Goal: Task Accomplishment & Management: Manage account settings

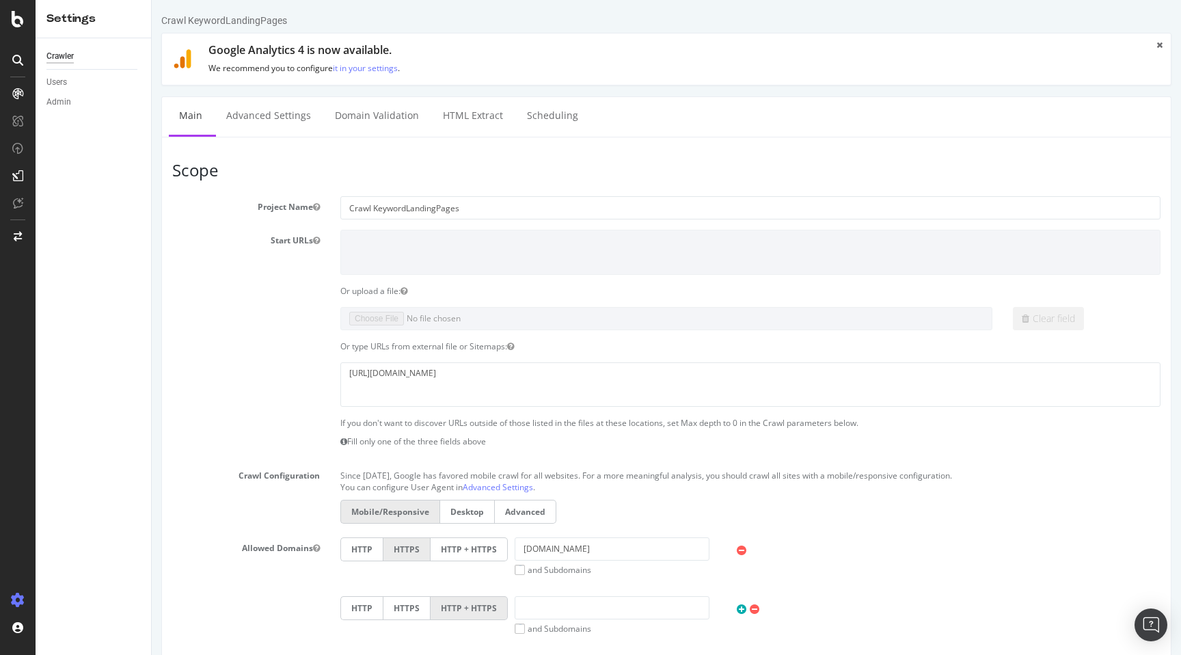
click at [21, 62] on icon at bounding box center [17, 60] width 11 height 11
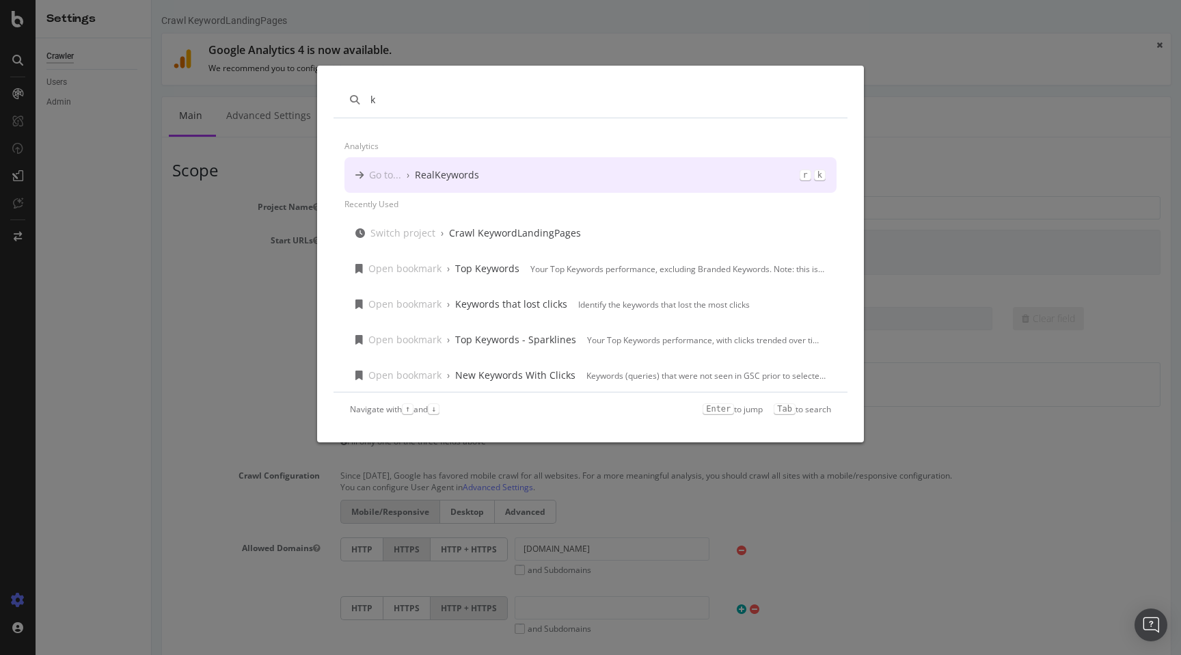
type input "k"
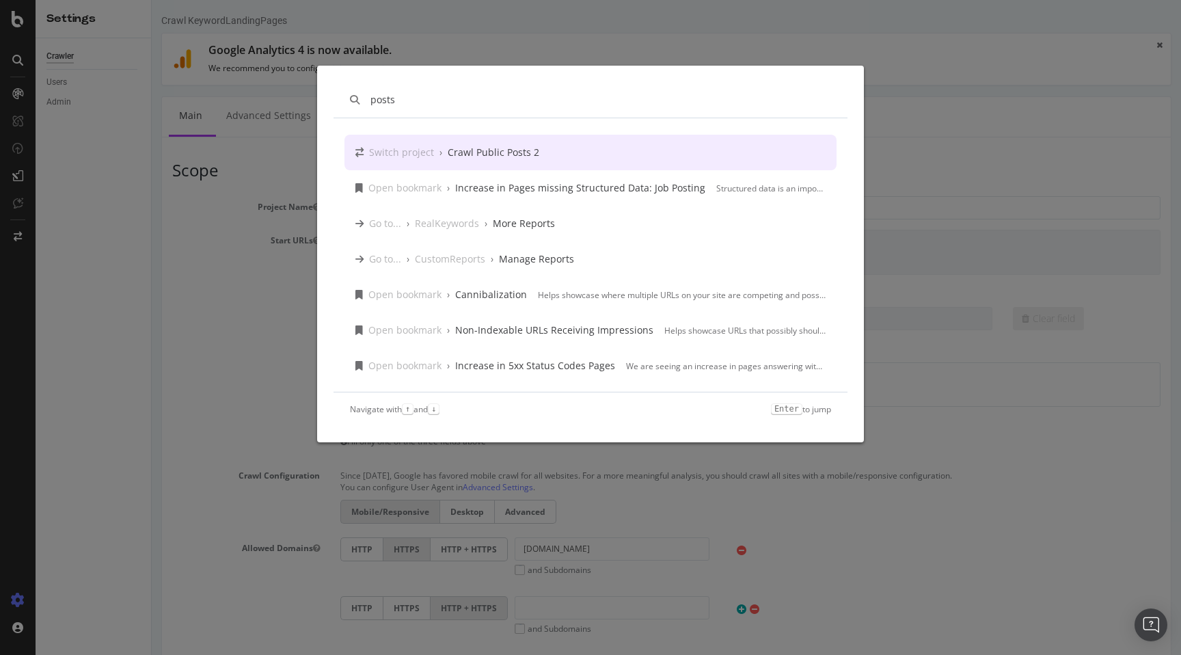
type input "posts"
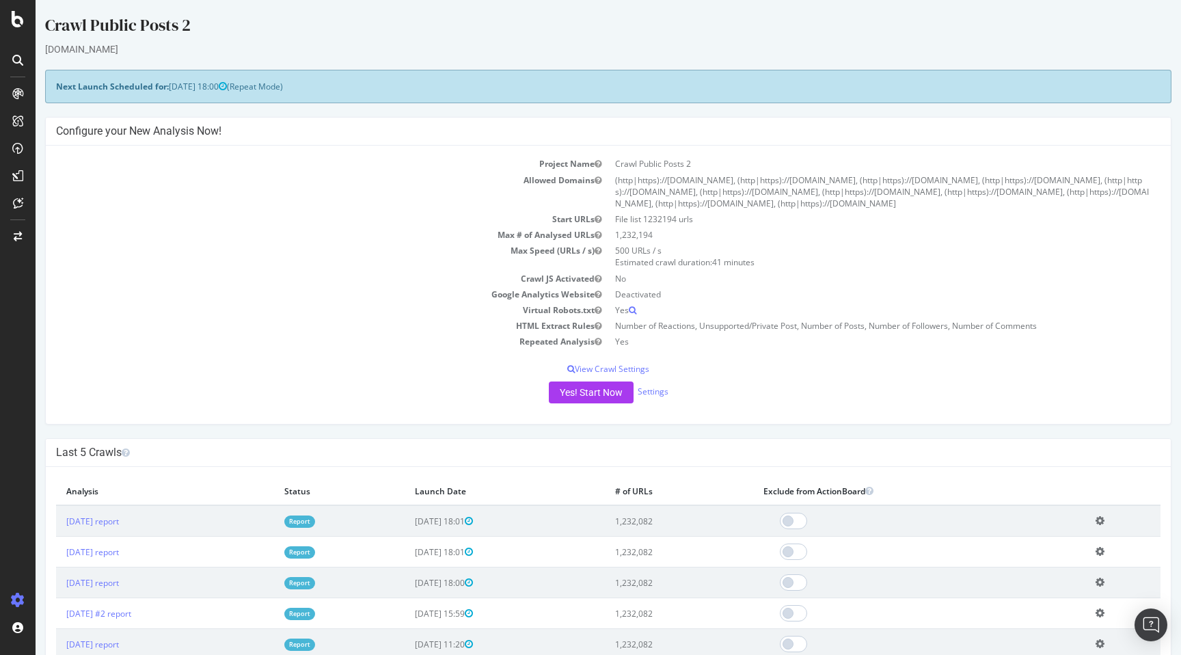
click at [22, 67] on div at bounding box center [18, 60] width 22 height 22
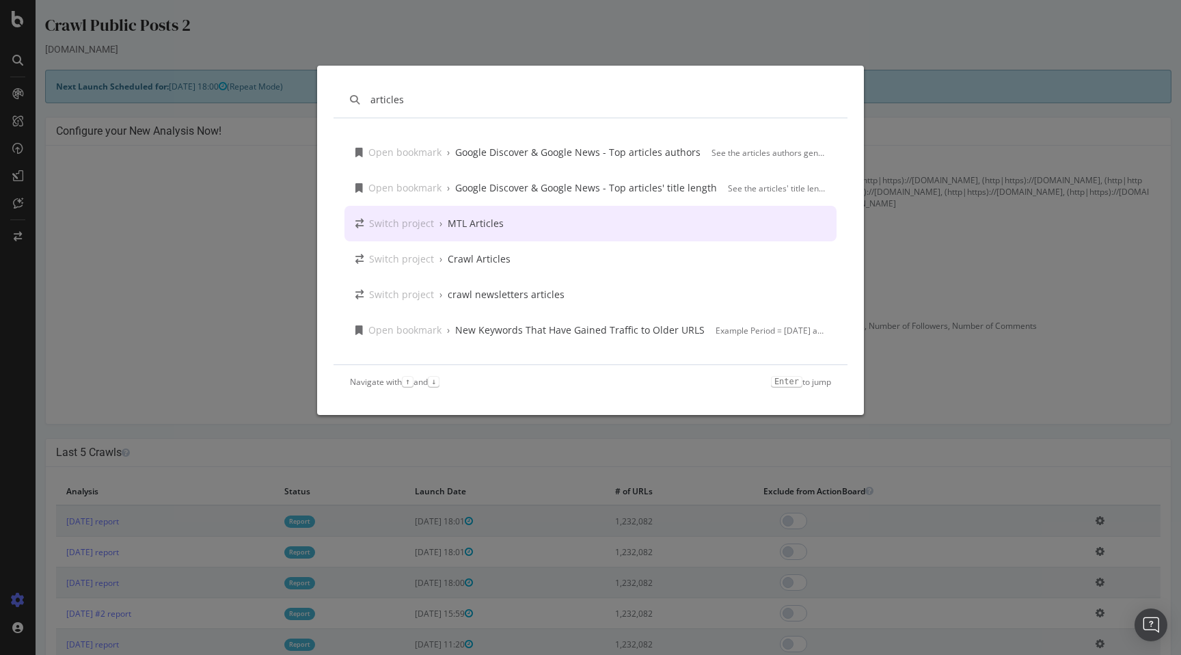
type input "articles"
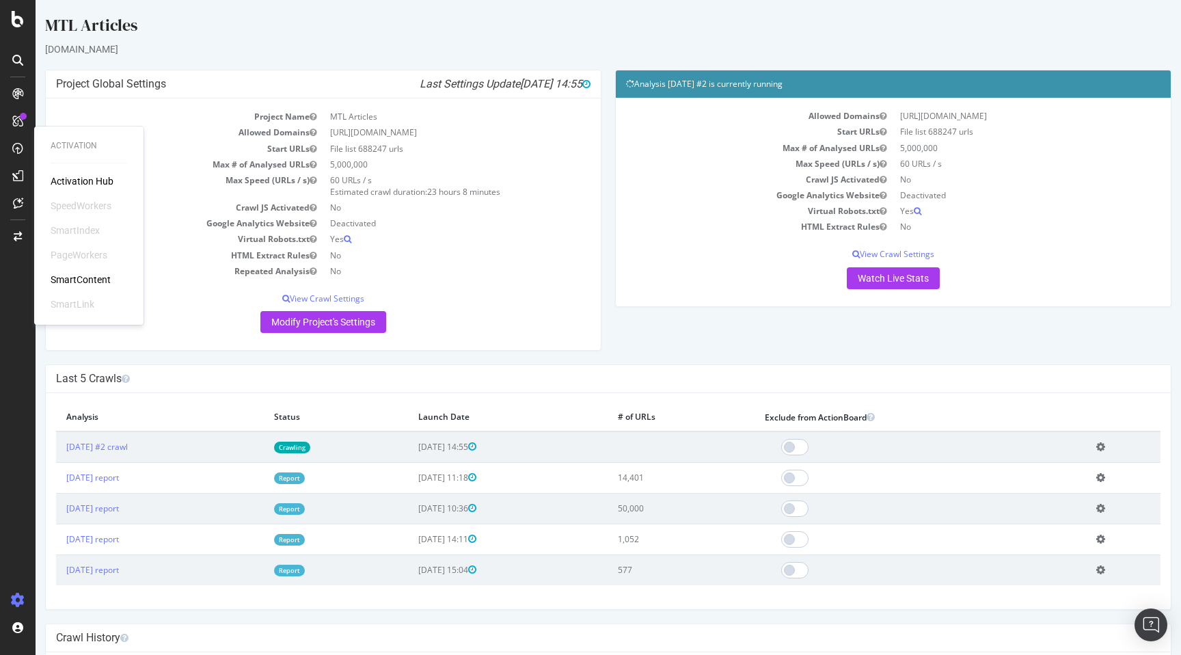
drag, startPoint x: 902, startPoint y: 166, endPoint x: 1013, endPoint y: 166, distance: 111.4
click at [1013, 166] on td "60 URLs / s" at bounding box center [1026, 164] width 267 height 16
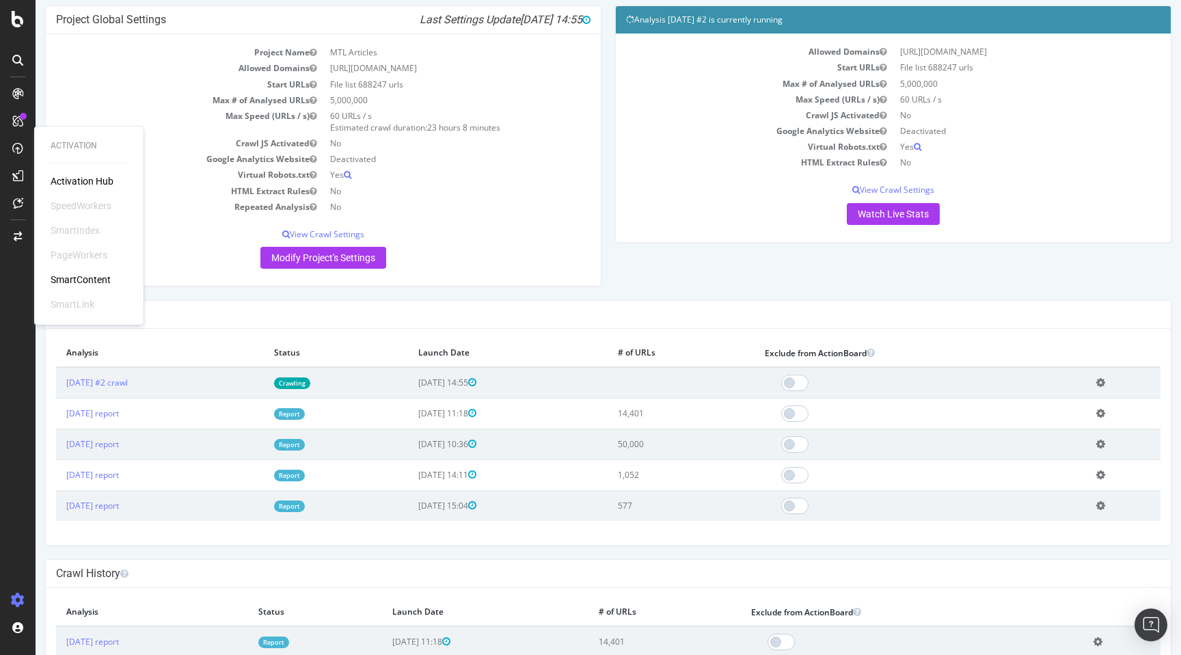
scroll to position [66, 0]
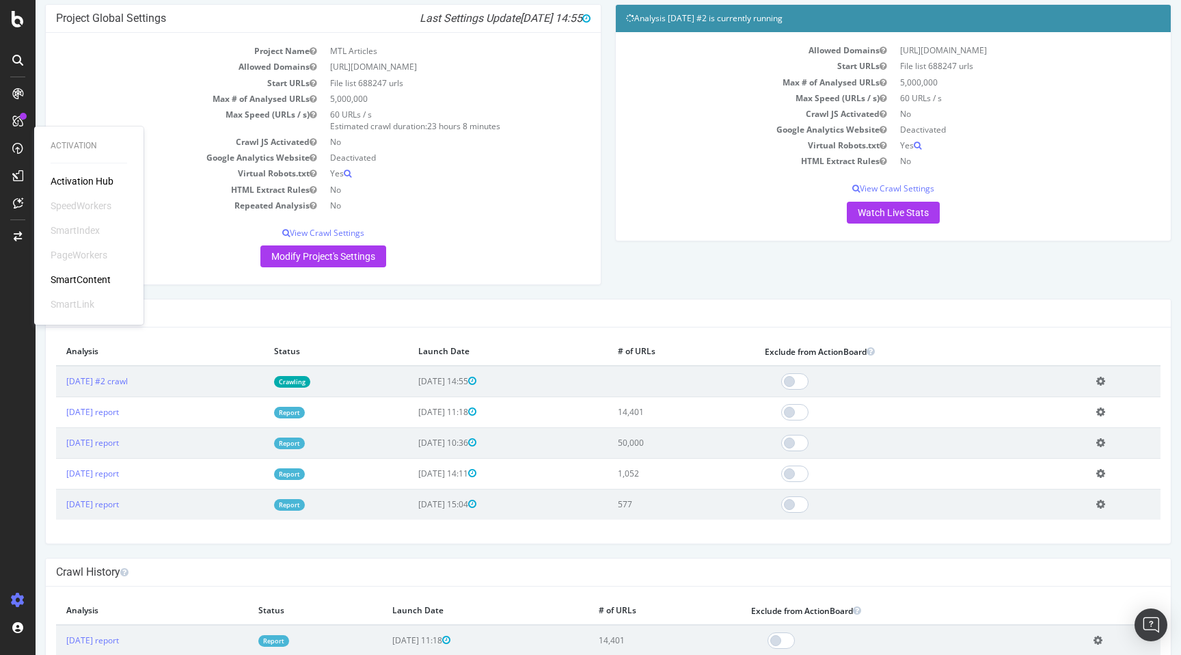
click at [579, 288] on div "Project Global Settings Last Settings Update 2025-09-26 14:55 Project Name MTL …" at bounding box center [323, 151] width 570 height 294
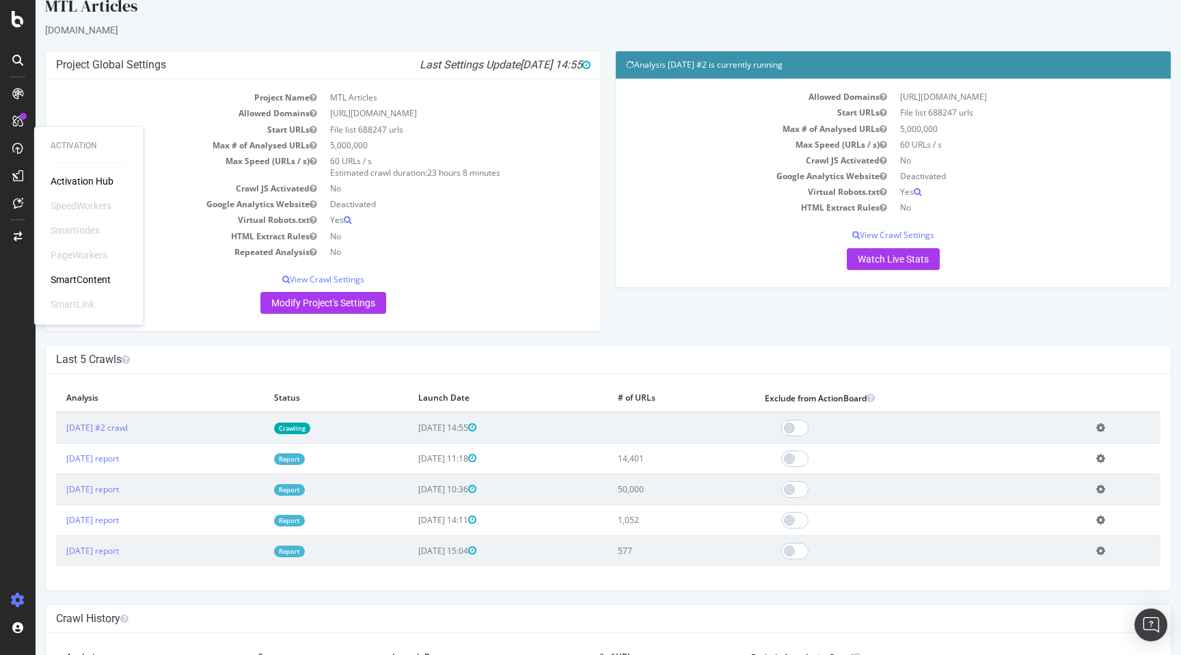
scroll to position [0, 0]
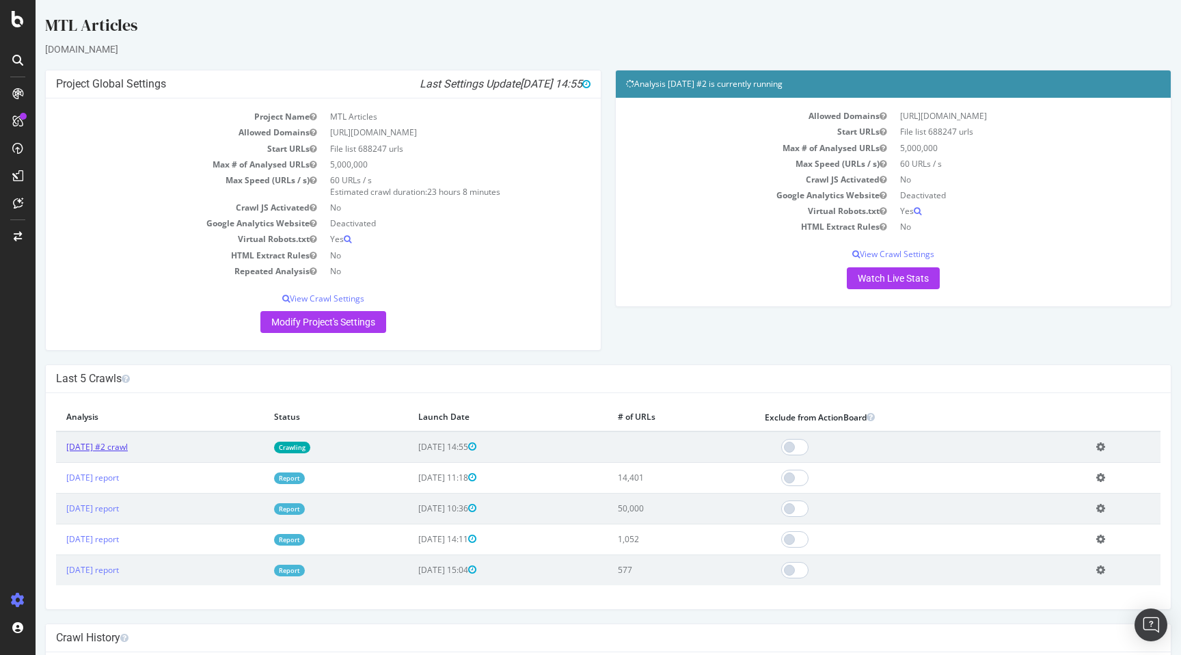
click at [124, 448] on link "[DATE] #2 crawl" at bounding box center [96, 447] width 61 height 12
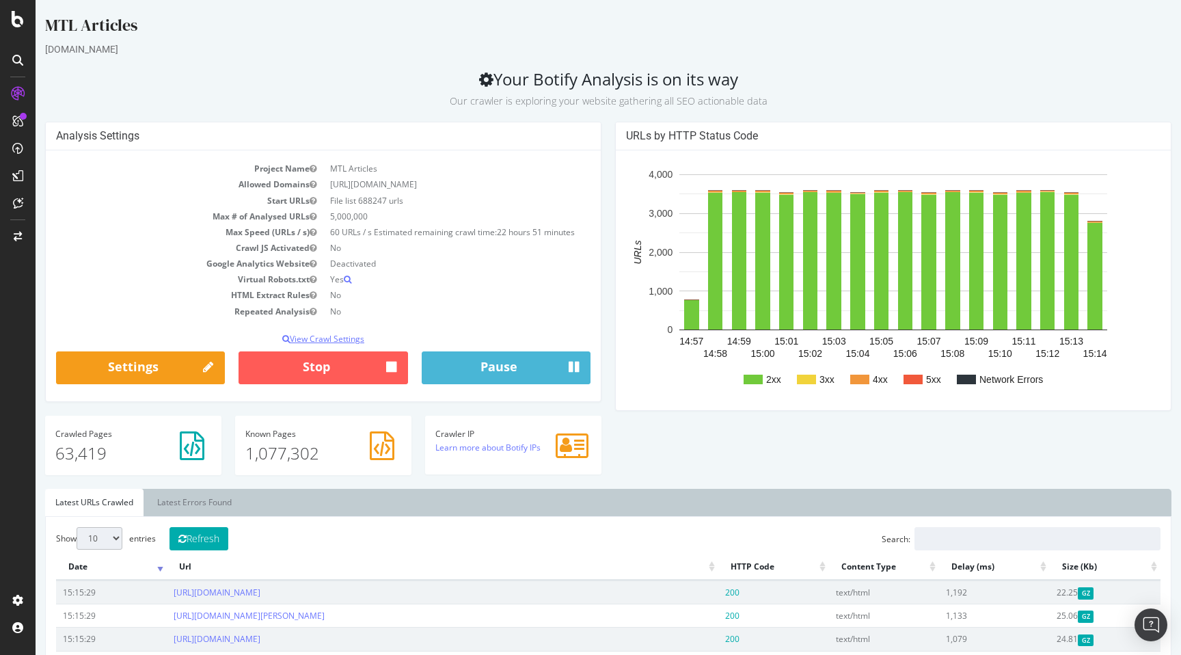
click at [354, 338] on p "View Crawl Settings" at bounding box center [323, 339] width 534 height 12
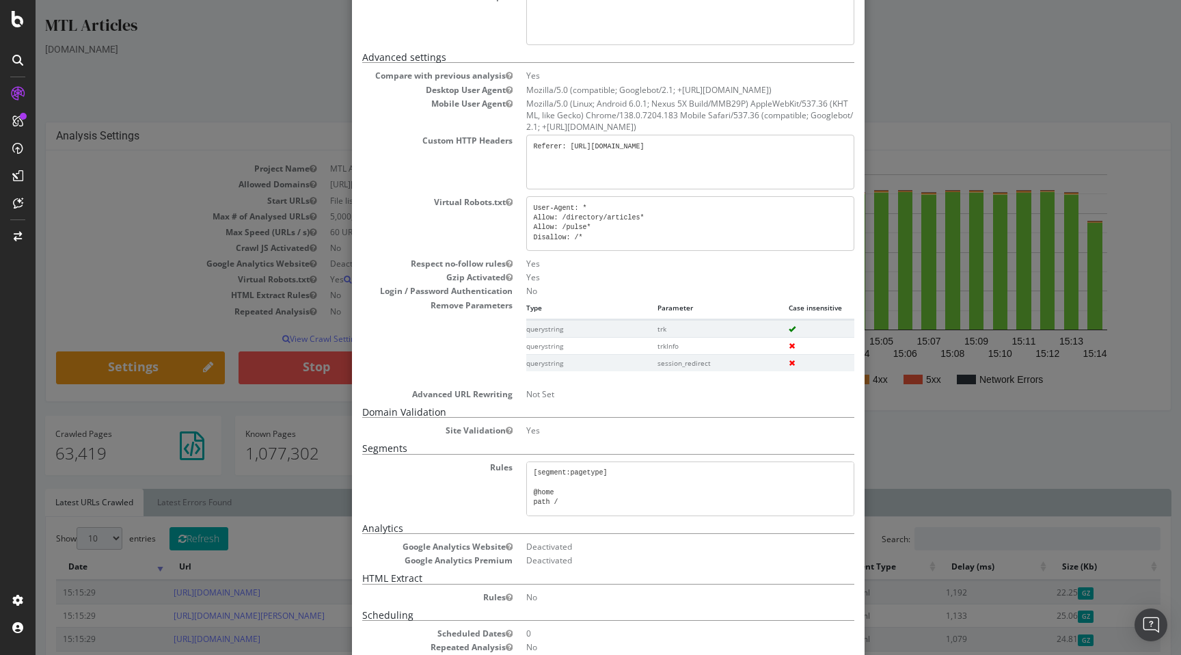
scroll to position [281, 0]
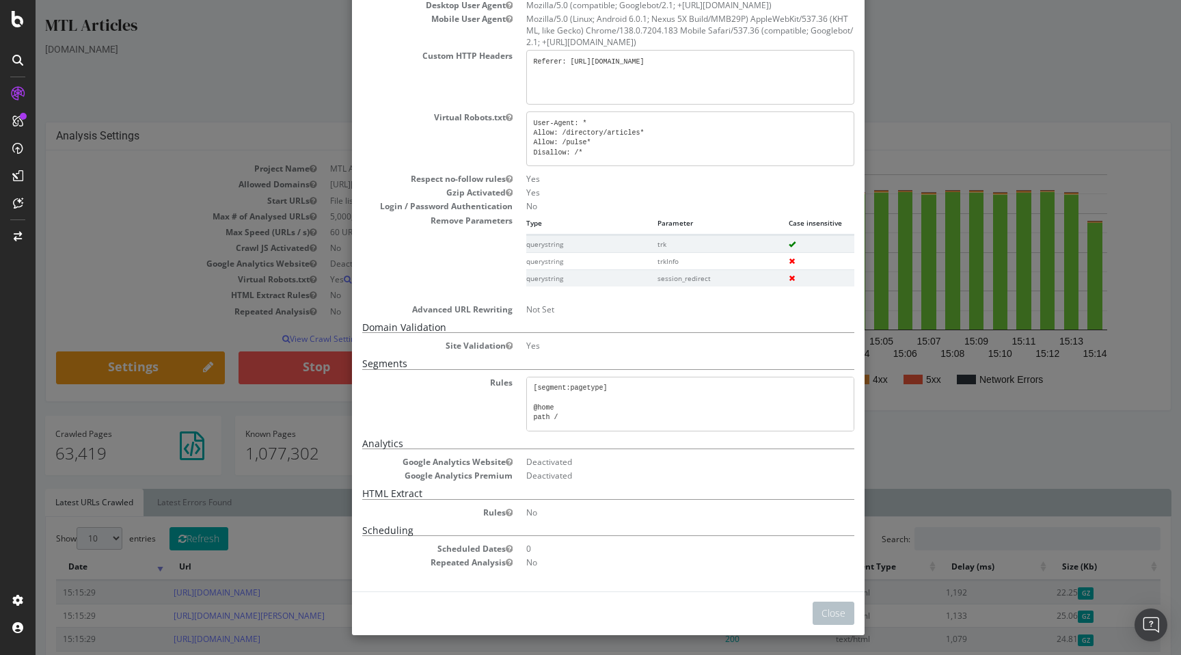
click at [302, 193] on div "× Close Analysis Settings Main Project Name MTL Articles Start URLs File list 6…" at bounding box center [608, 327] width 1145 height 655
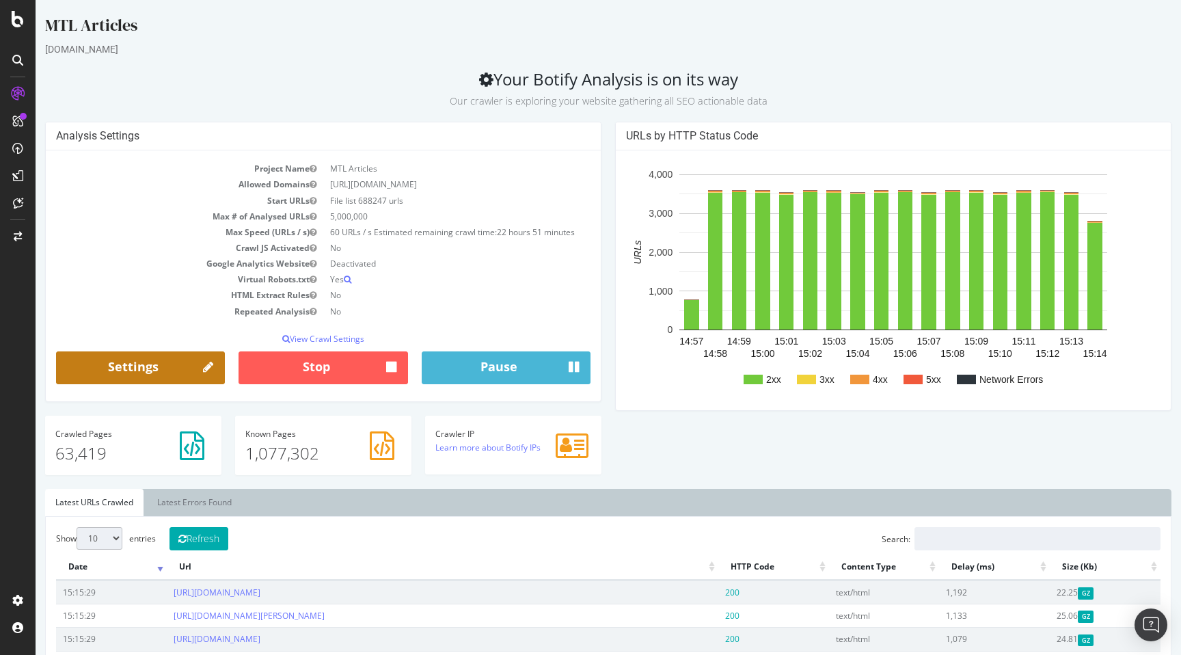
click at [127, 370] on link "Settings" at bounding box center [140, 367] width 169 height 33
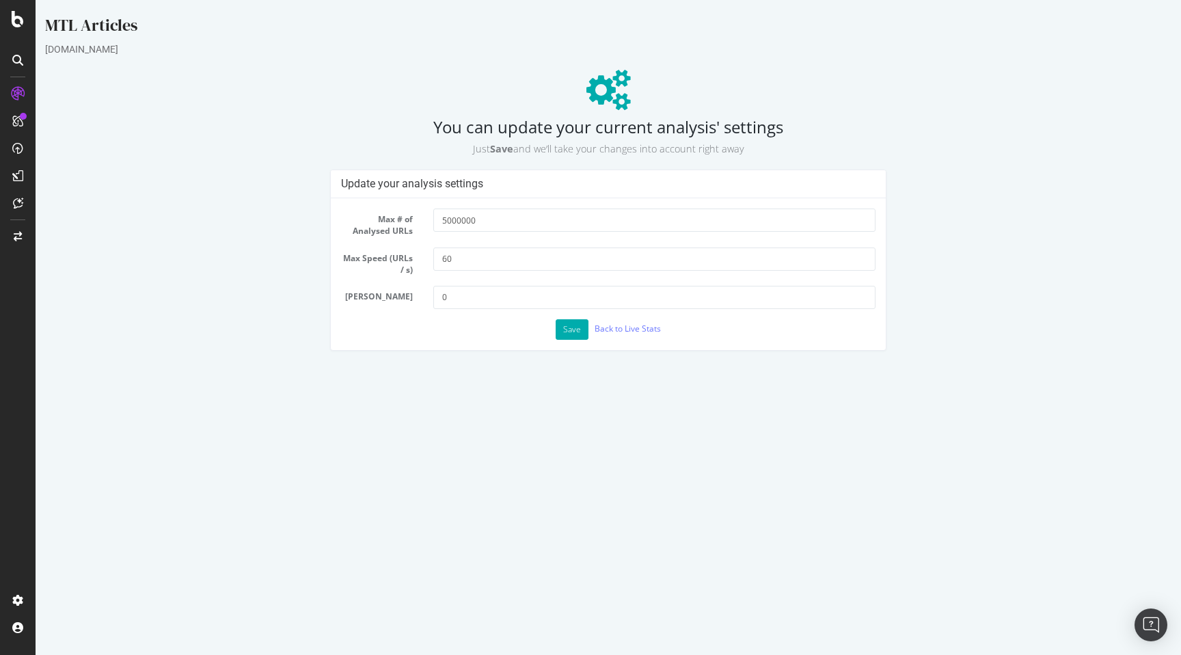
scroll to position [0, 0]
click at [610, 329] on link "Back to Live Stats" at bounding box center [627, 328] width 66 height 12
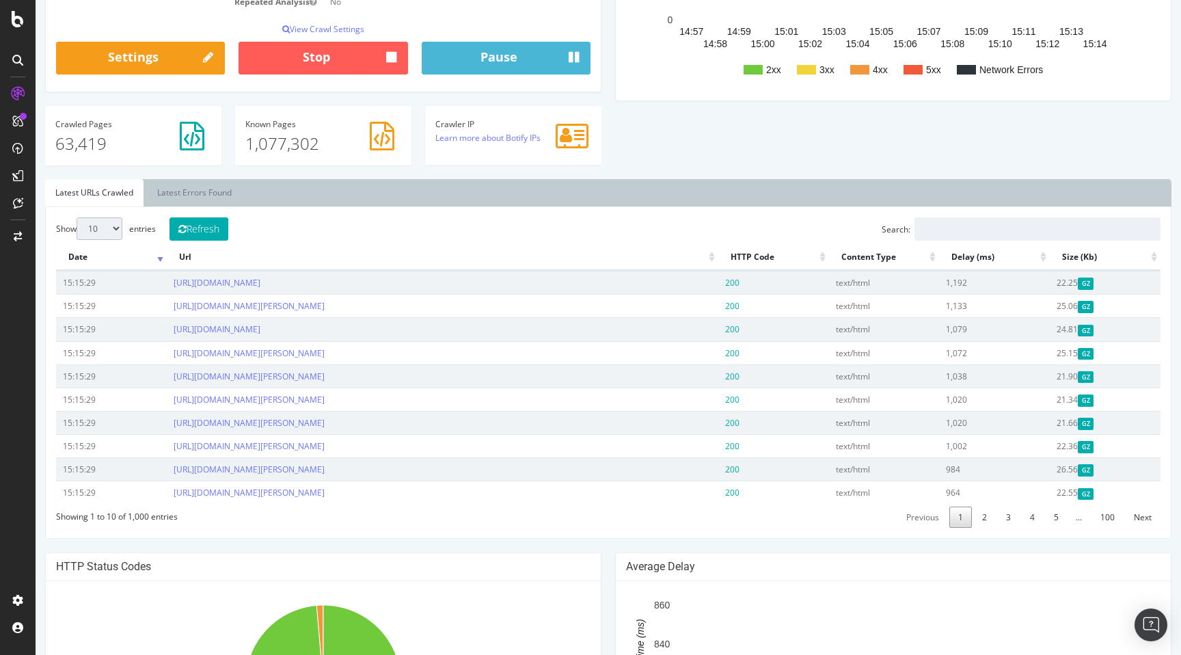
scroll to position [376, 0]
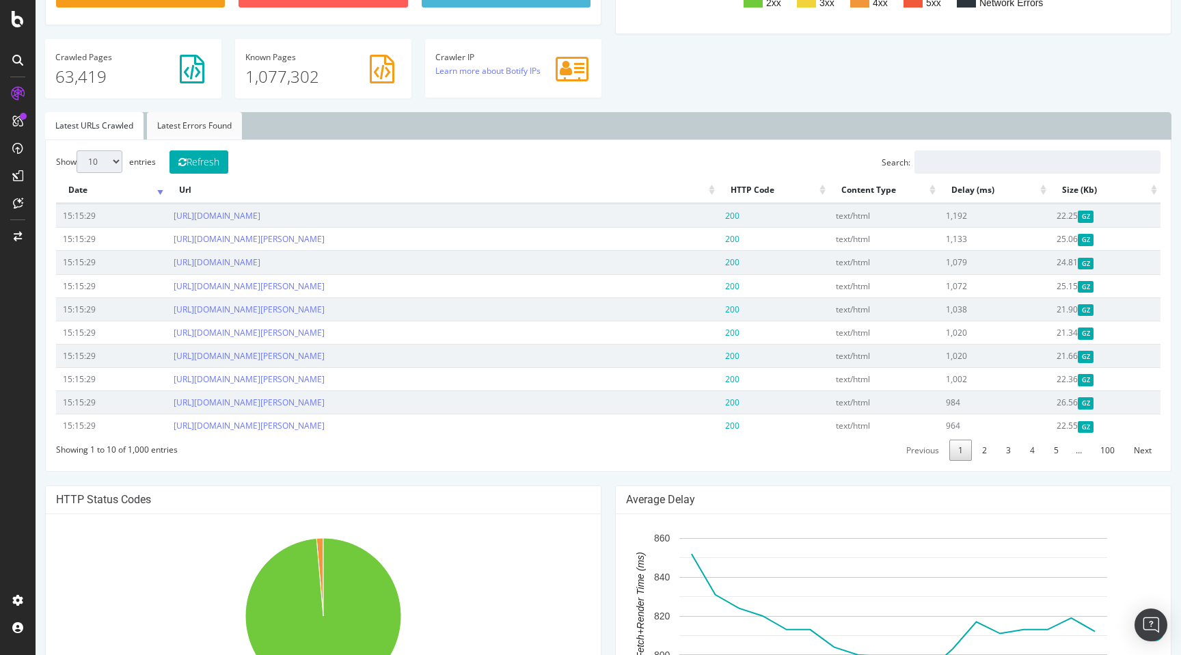
click at [200, 131] on link "Latest Errors Found" at bounding box center [194, 125] width 95 height 27
click at [98, 123] on link "Latest URLs Crawled" at bounding box center [94, 125] width 98 height 27
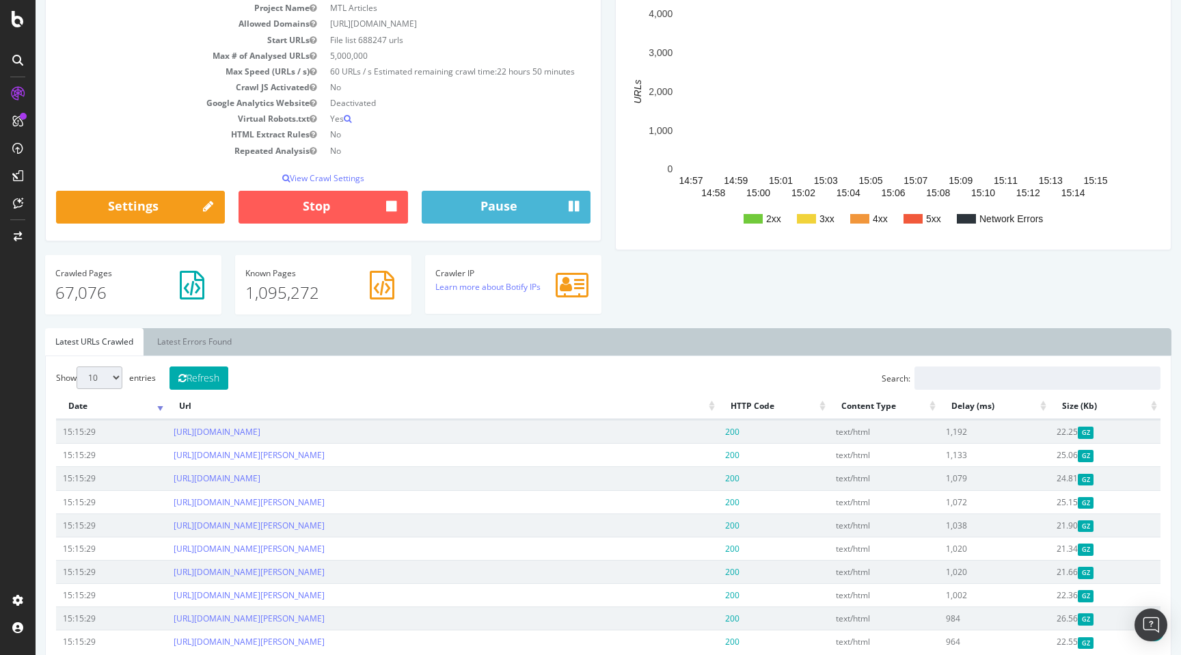
scroll to position [0, 0]
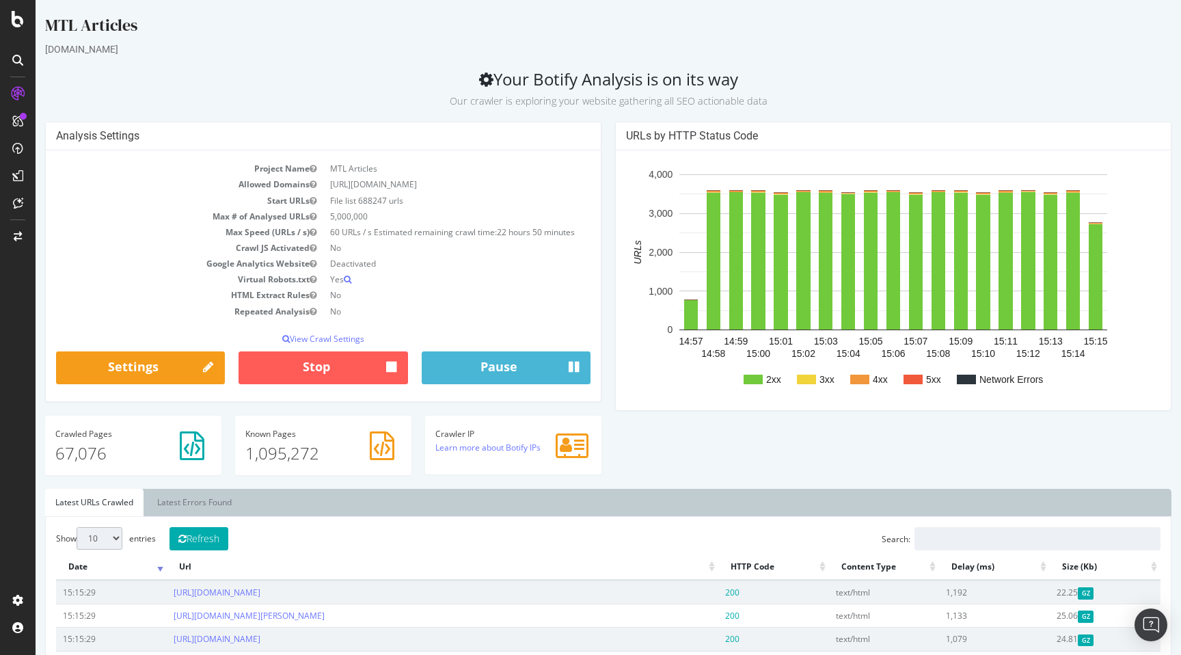
click at [381, 197] on td "File list 688247 urls" at bounding box center [456, 201] width 267 height 16
click at [403, 218] on td "5,000,000" at bounding box center [456, 216] width 267 height 16
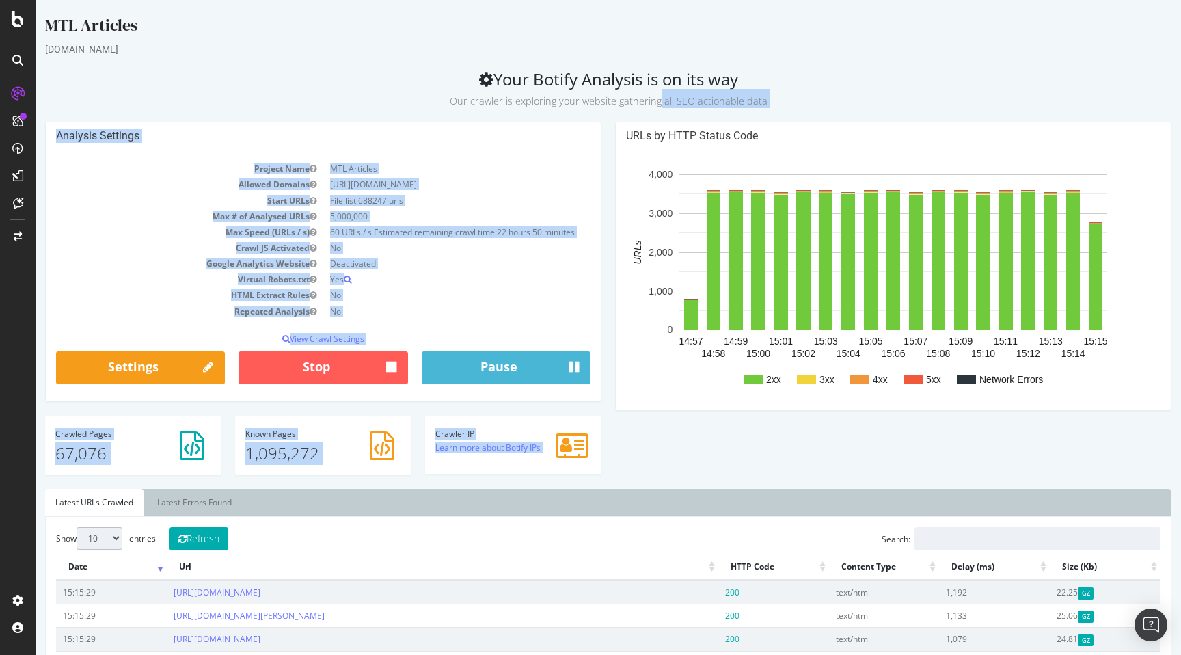
drag, startPoint x: 599, startPoint y: 98, endPoint x: 749, endPoint y: 109, distance: 150.7
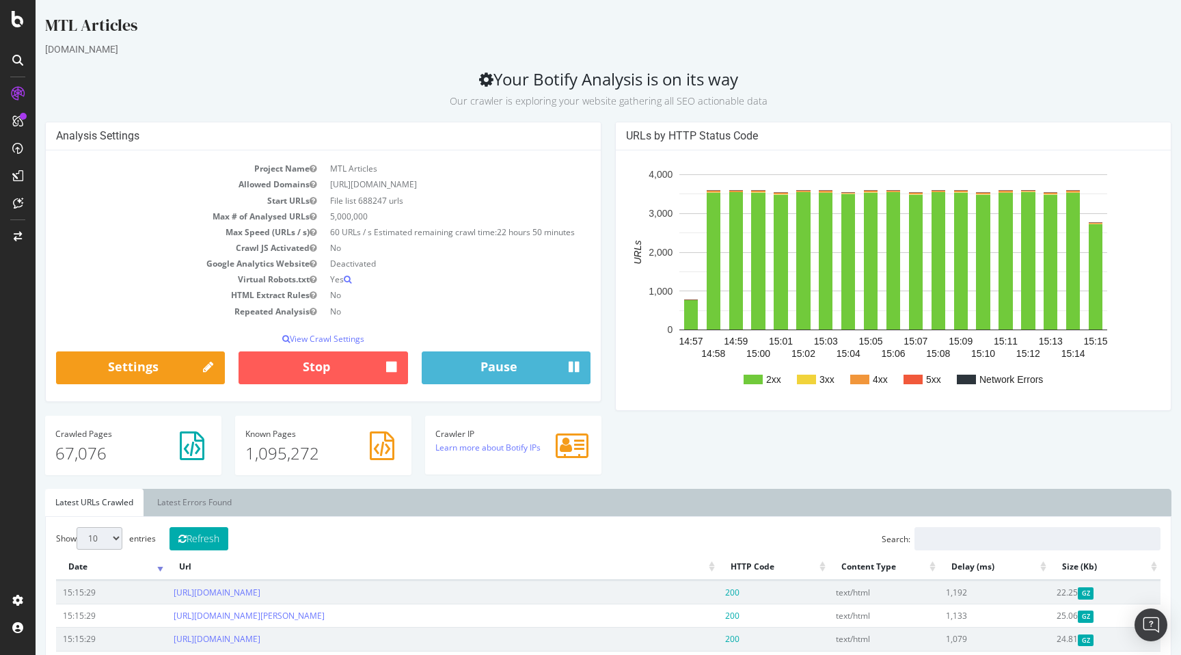
click at [724, 100] on small "Our crawler is exploring your website gathering all SEO actionable data" at bounding box center [609, 100] width 318 height 13
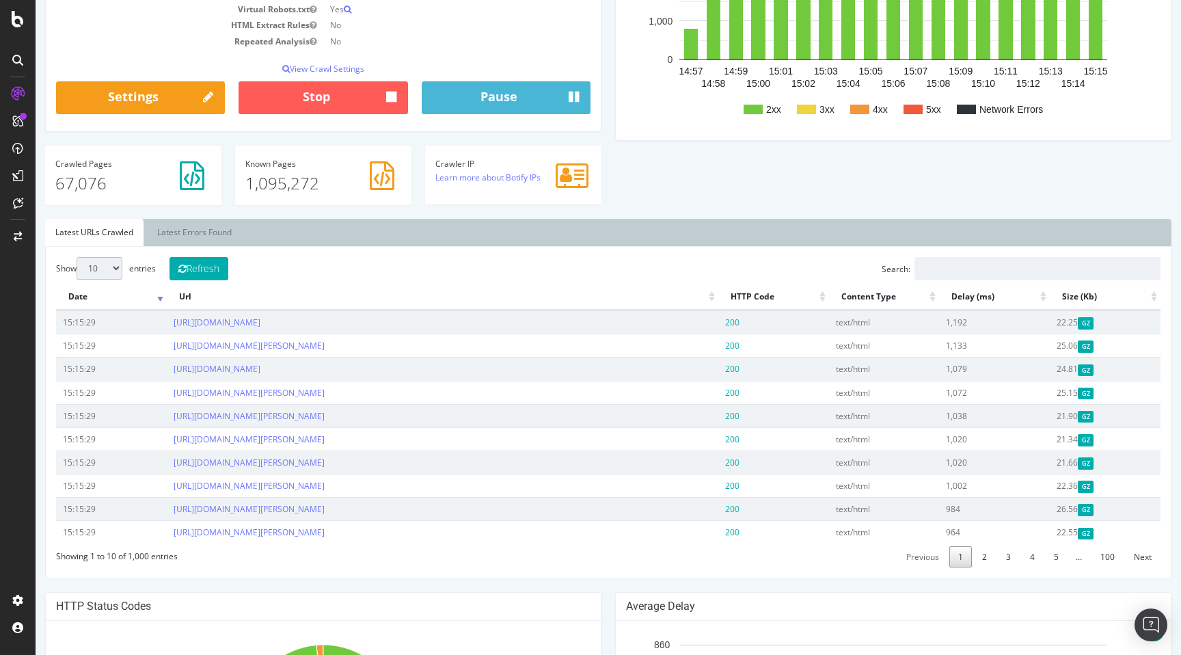
scroll to position [288, 0]
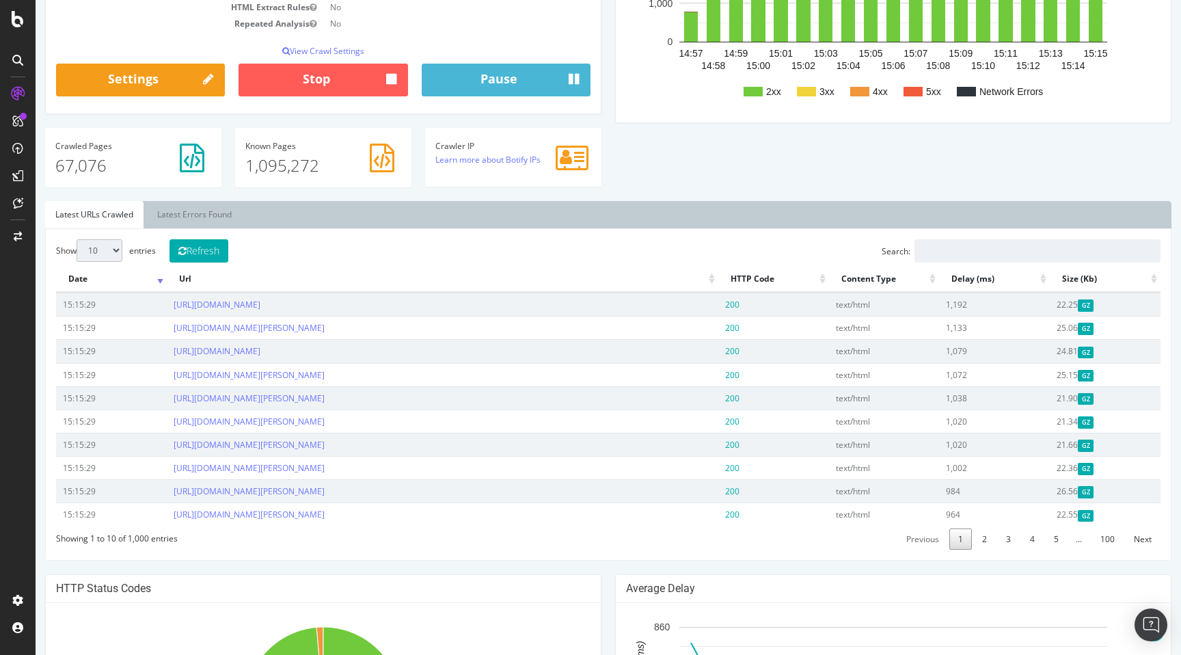
click at [112, 251] on select "10 25 50 100" at bounding box center [100, 250] width 46 height 23
select select "100"
click at [77, 239] on select "10 25 50 100" at bounding box center [100, 250] width 46 height 23
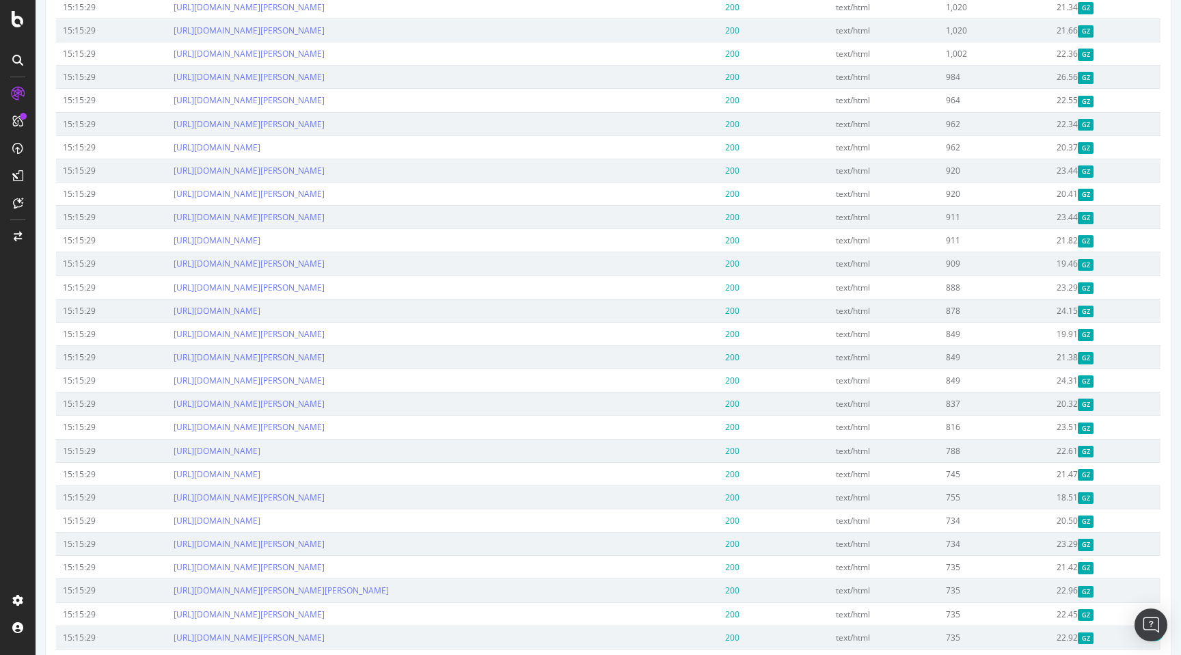
scroll to position [0, 0]
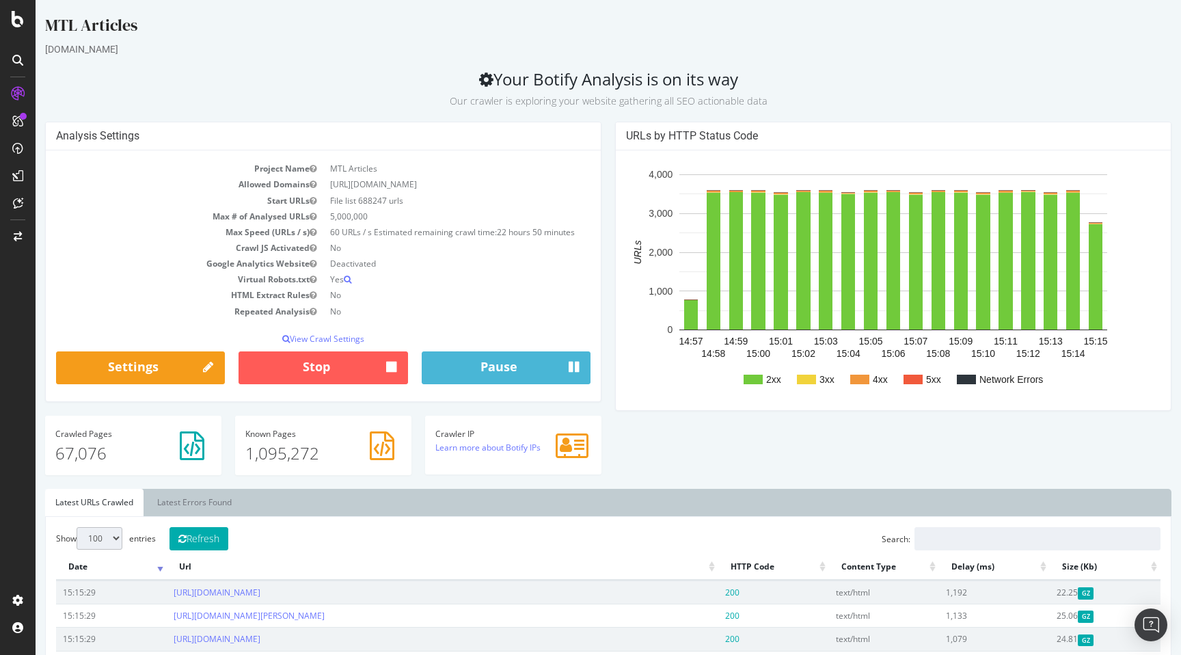
click at [367, 200] on td "File list 688247 urls" at bounding box center [456, 201] width 267 height 16
click at [377, 201] on td "File list 688247 urls" at bounding box center [456, 201] width 267 height 16
click at [376, 201] on td "File list 688247 urls" at bounding box center [456, 201] width 267 height 16
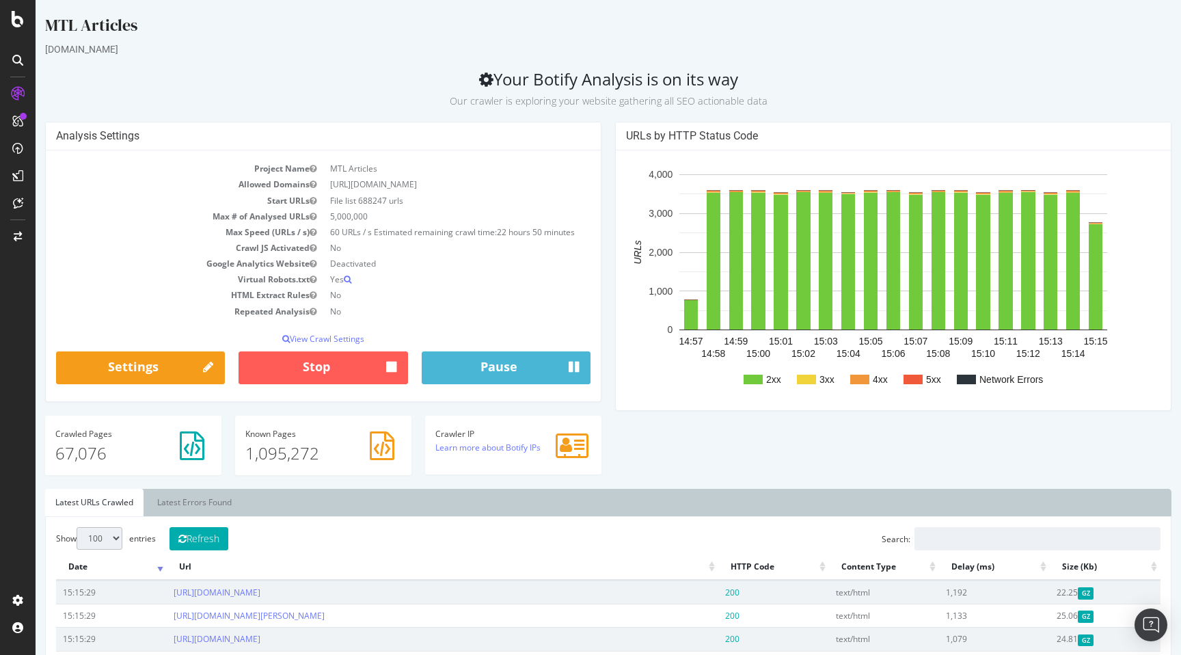
click at [376, 201] on td "File list 688247 urls" at bounding box center [456, 201] width 267 height 16
click at [347, 333] on p "View Crawl Settings" at bounding box center [323, 339] width 534 height 12
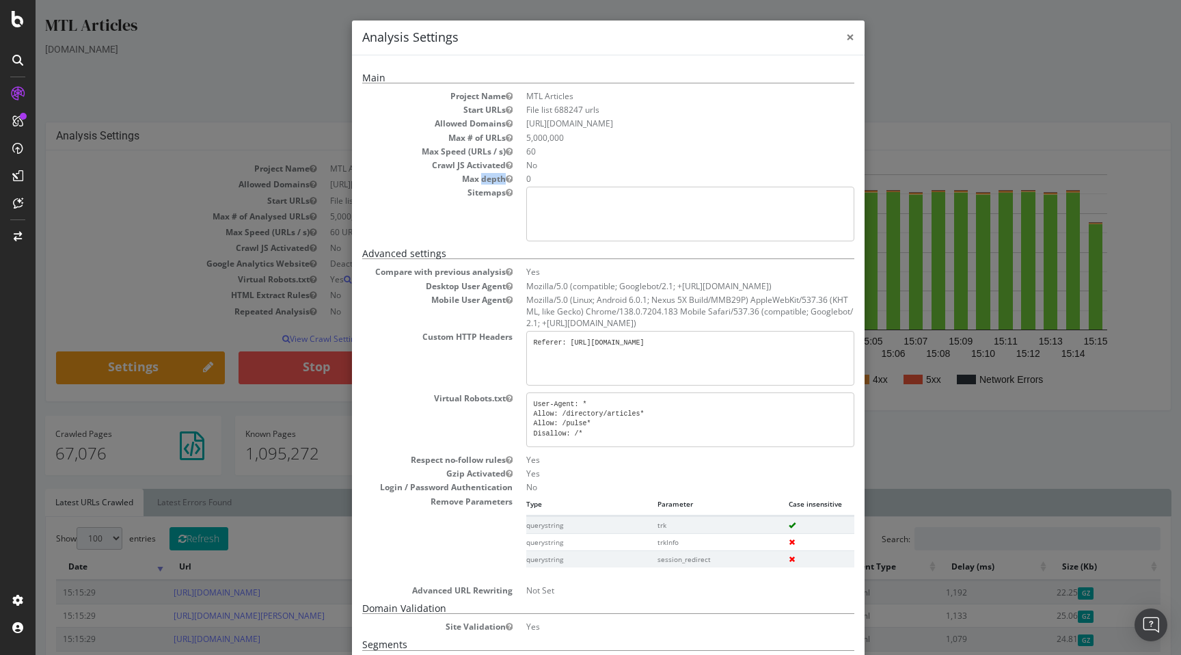
click at [851, 39] on span "×" at bounding box center [850, 36] width 8 height 19
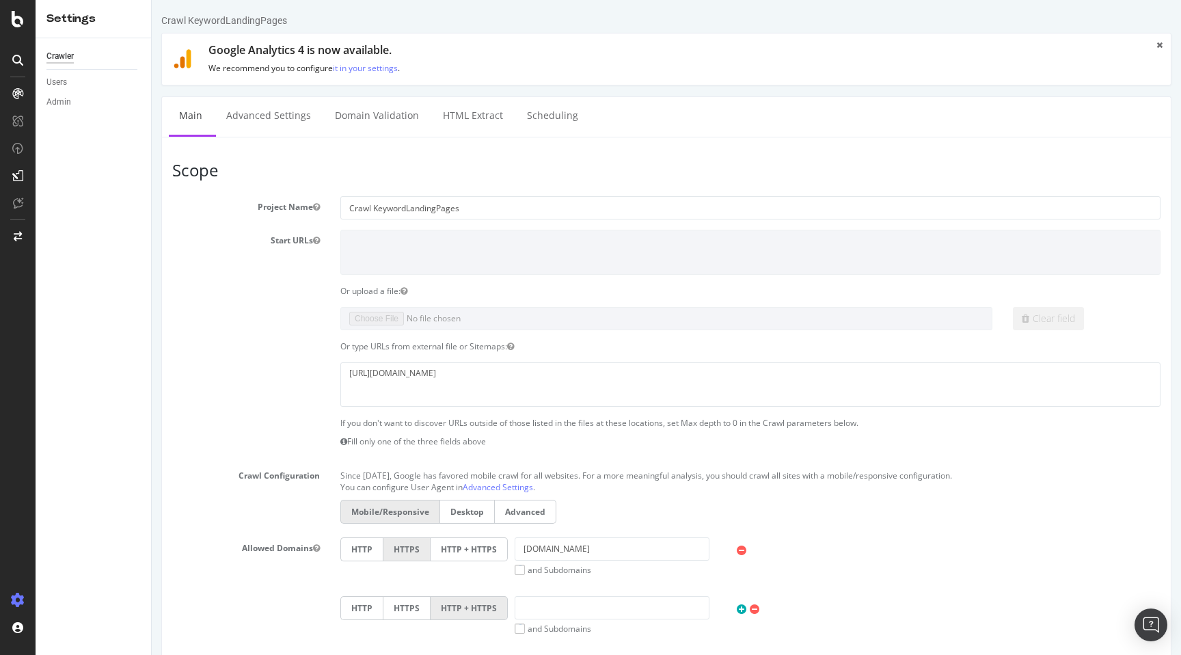
click at [21, 51] on div at bounding box center [18, 60] width 22 height 22
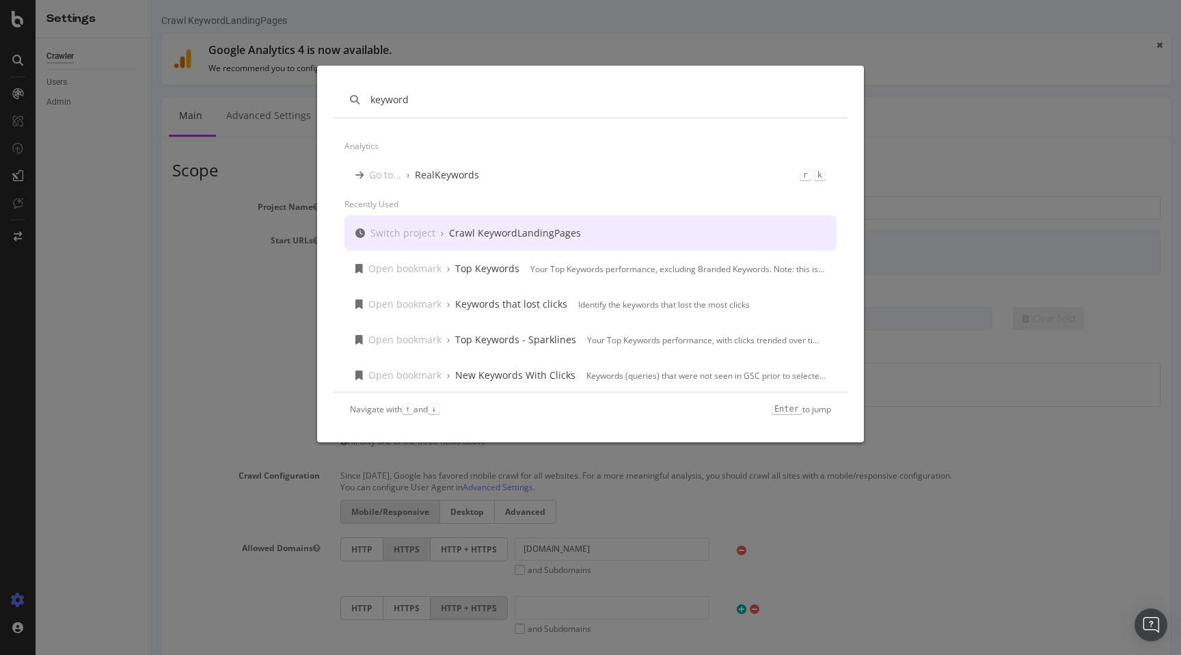
type input "keyword"
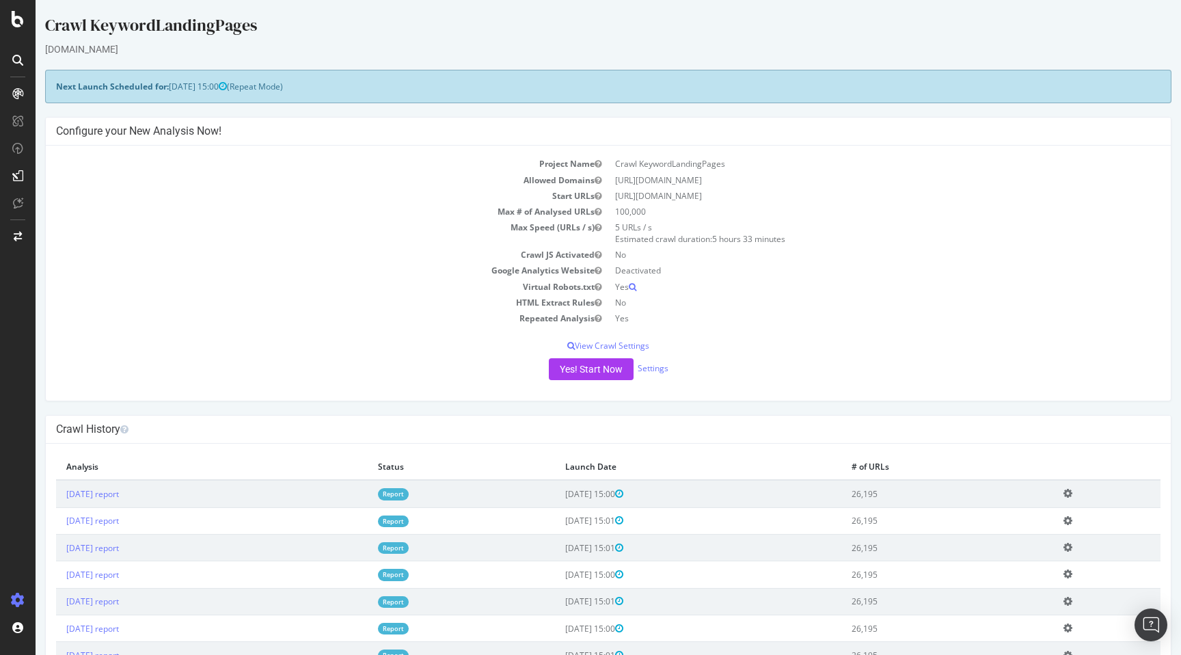
click at [14, 72] on div at bounding box center [17, 62] width 33 height 27
click at [14, 62] on icon at bounding box center [17, 60] width 11 height 11
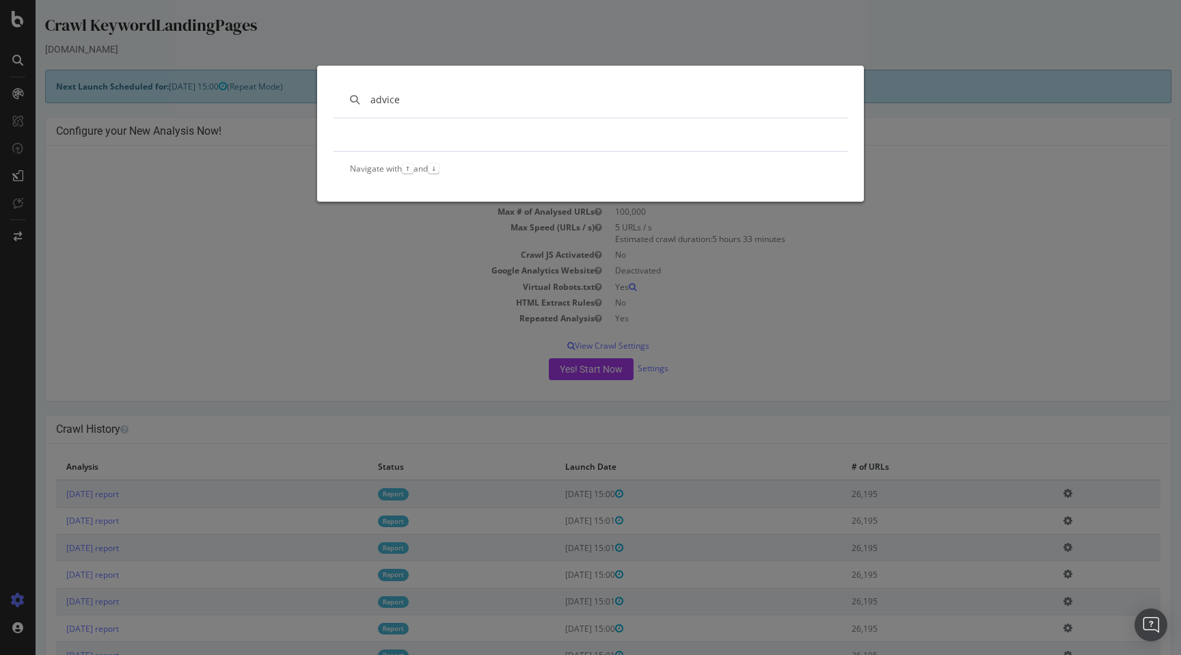
type input "advice"
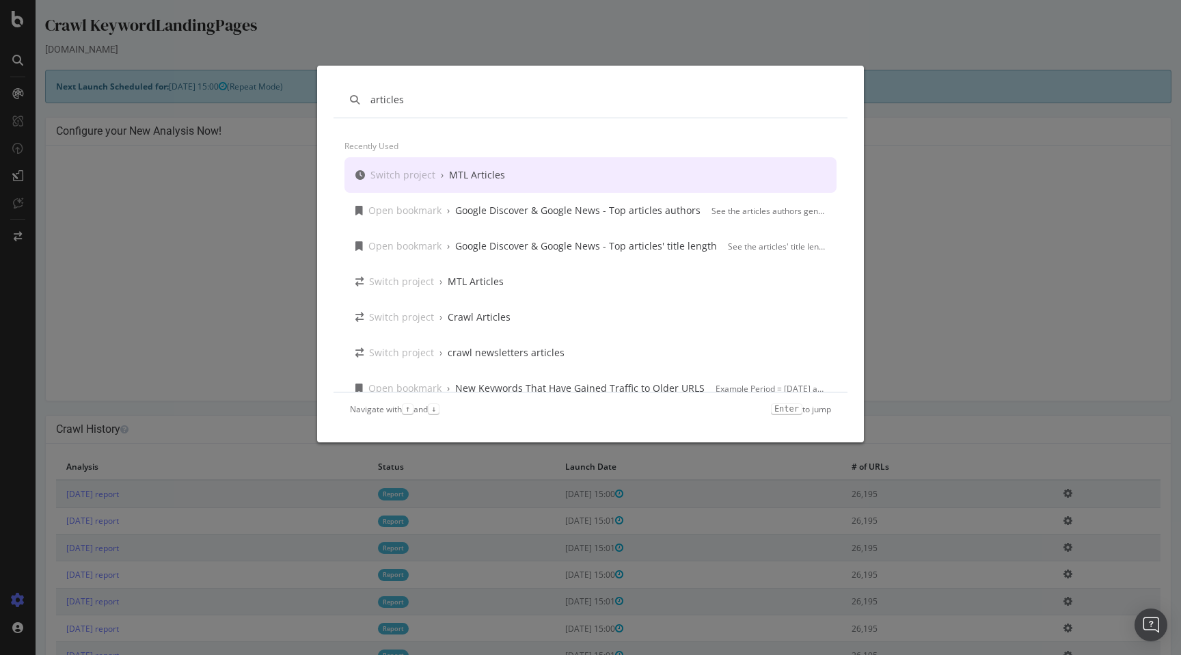
scroll to position [14, 0]
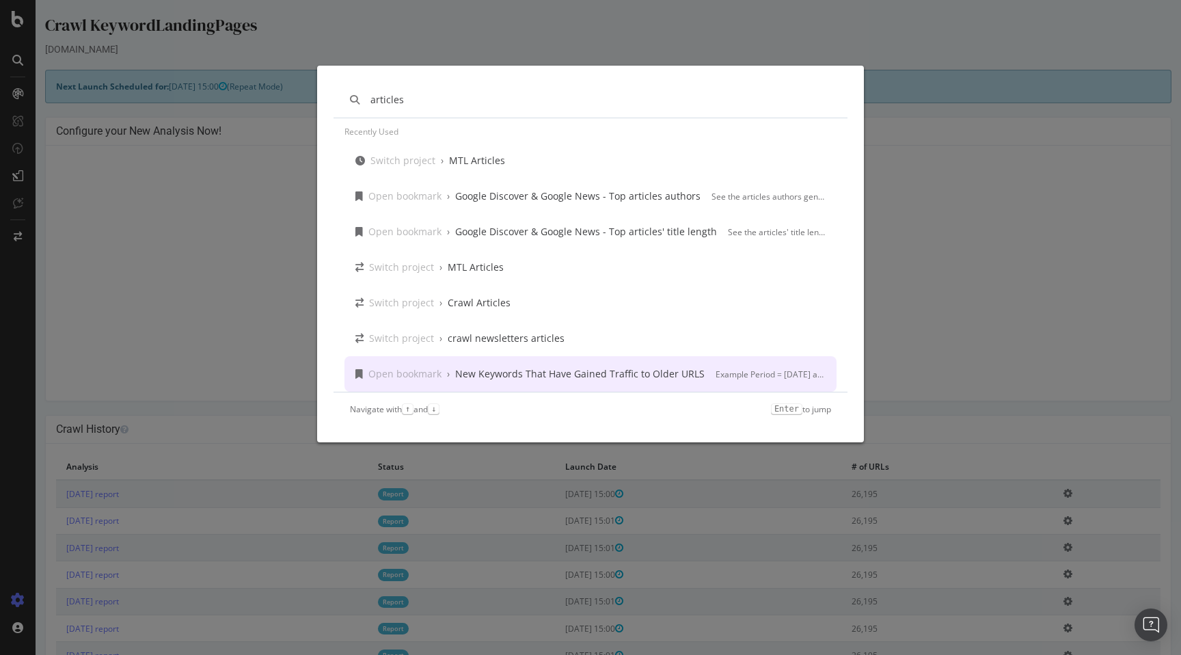
type input "articles"
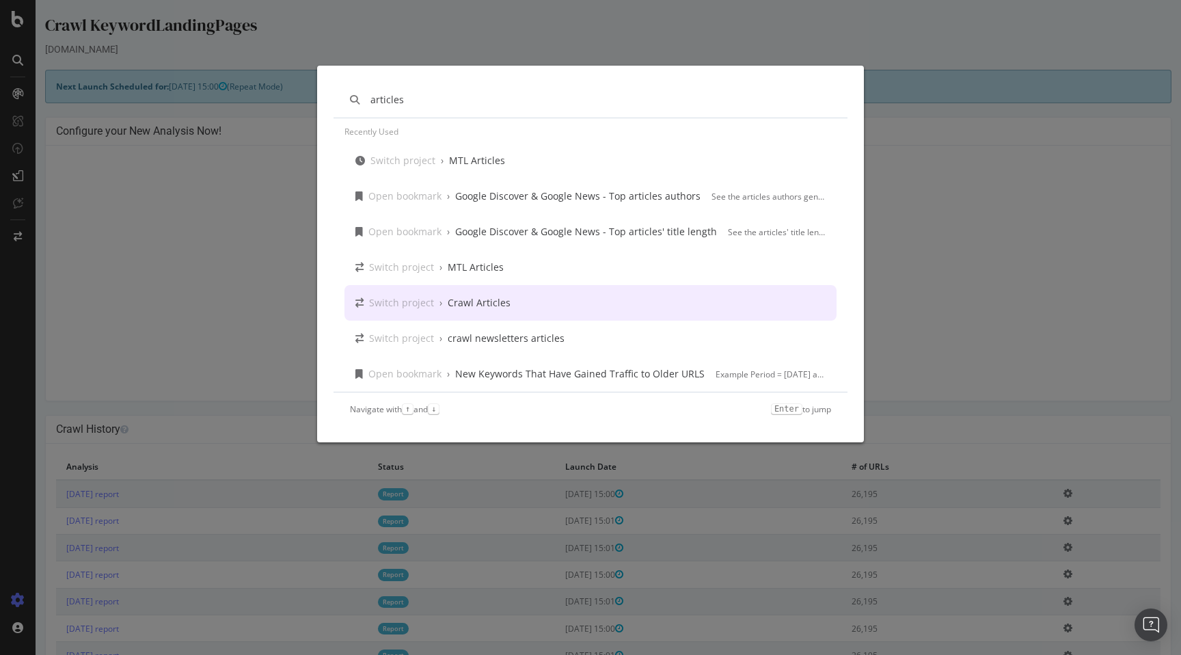
click at [493, 306] on div "Crawl Articles" at bounding box center [479, 303] width 63 height 14
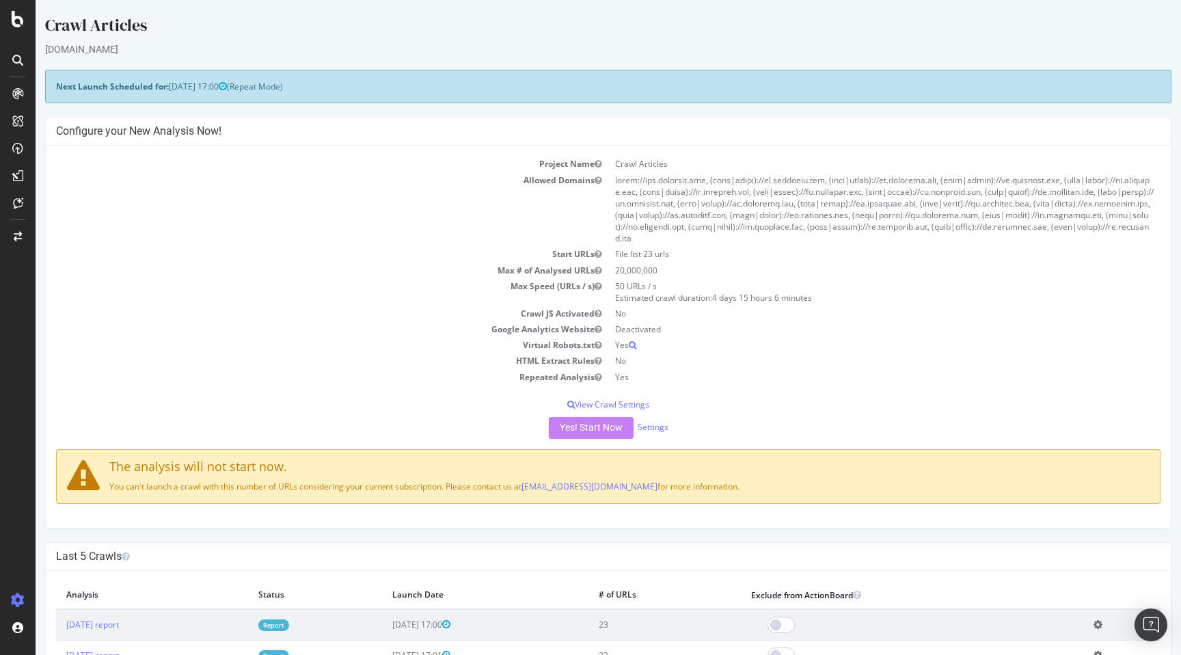
click at [18, 67] on div at bounding box center [18, 60] width 22 height 22
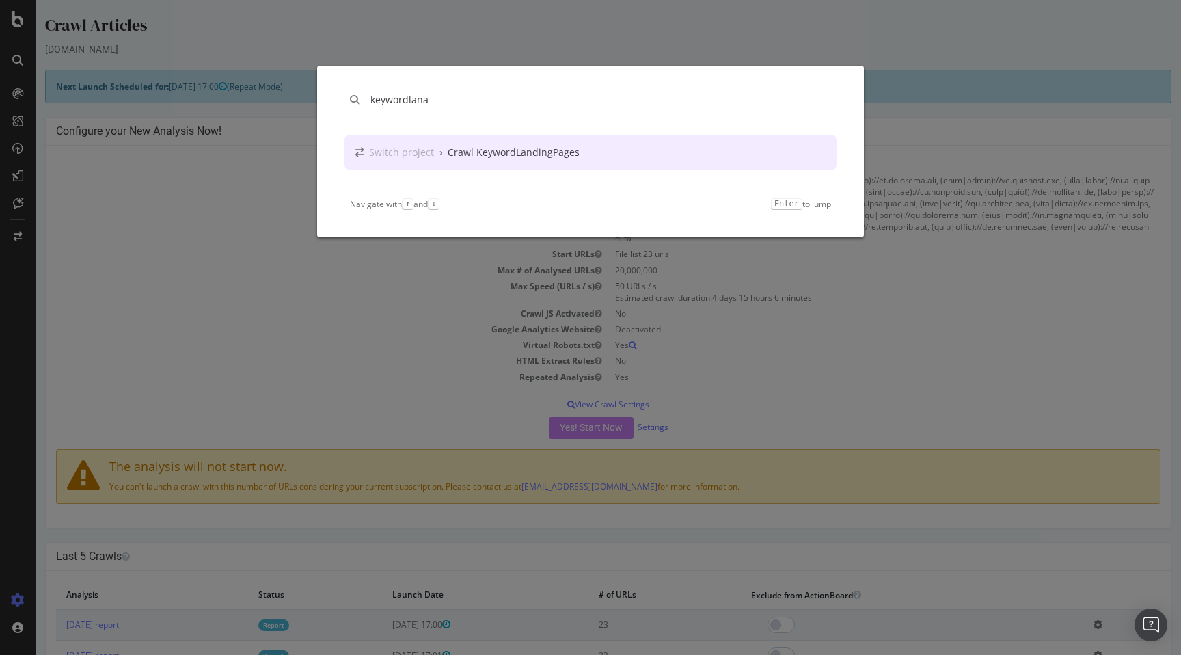
type input "keywordlana"
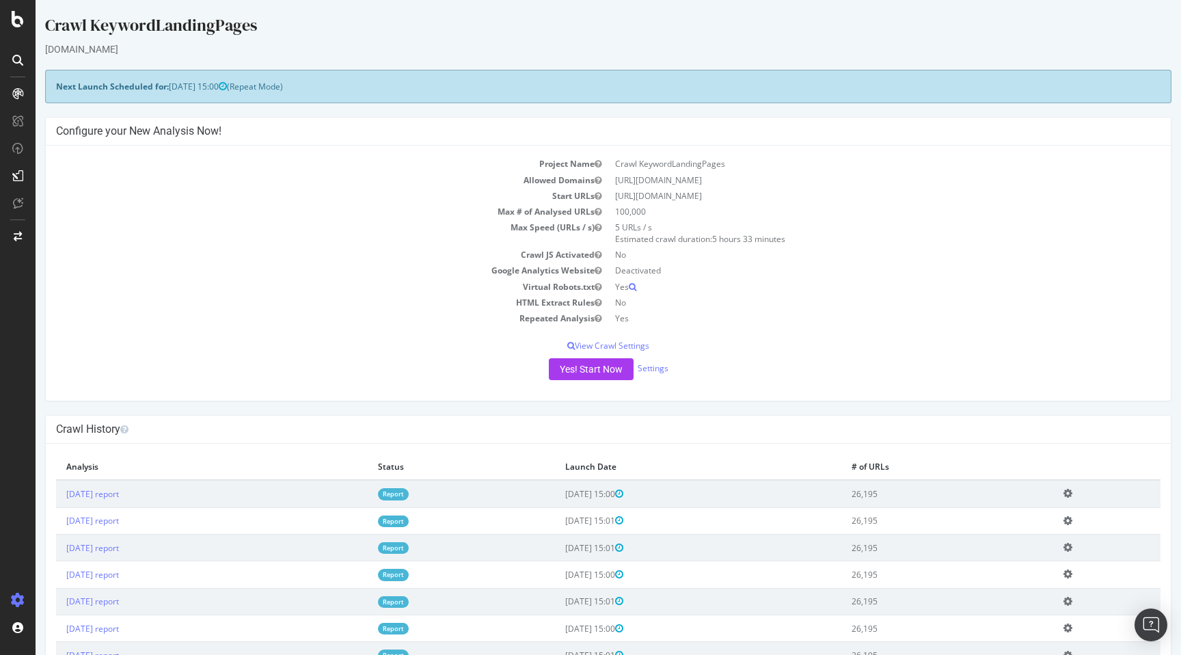
click at [14, 64] on icon at bounding box center [17, 60] width 11 height 11
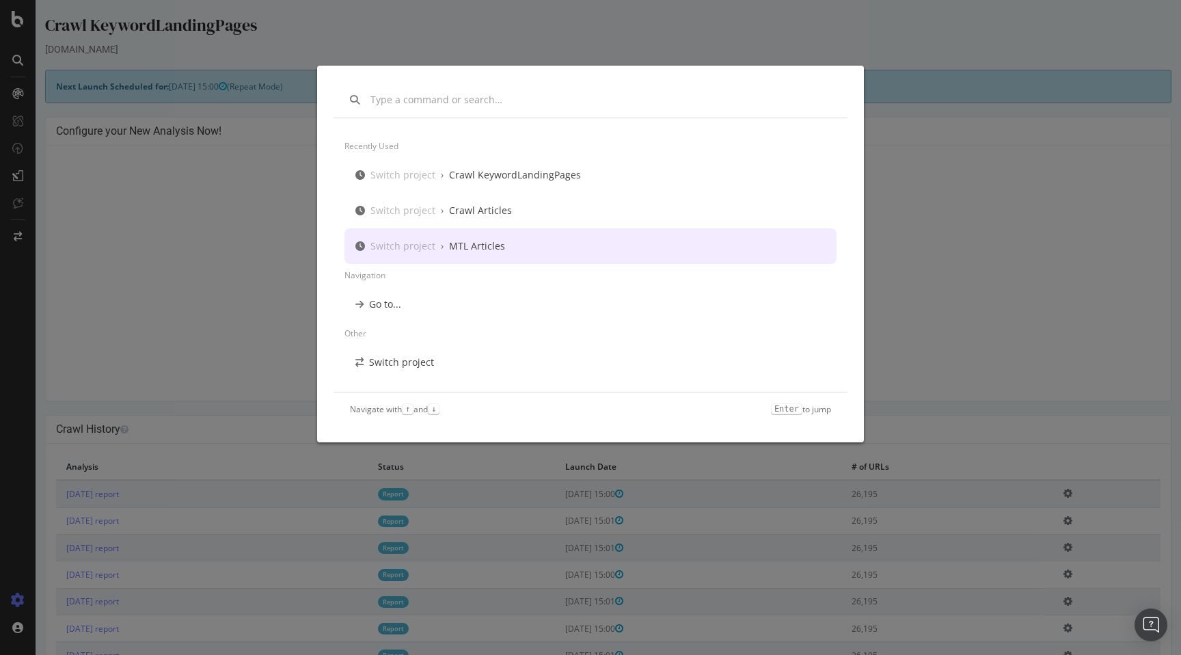
click at [502, 240] on div "Switch project › MTL Articles" at bounding box center [590, 246] width 492 height 36
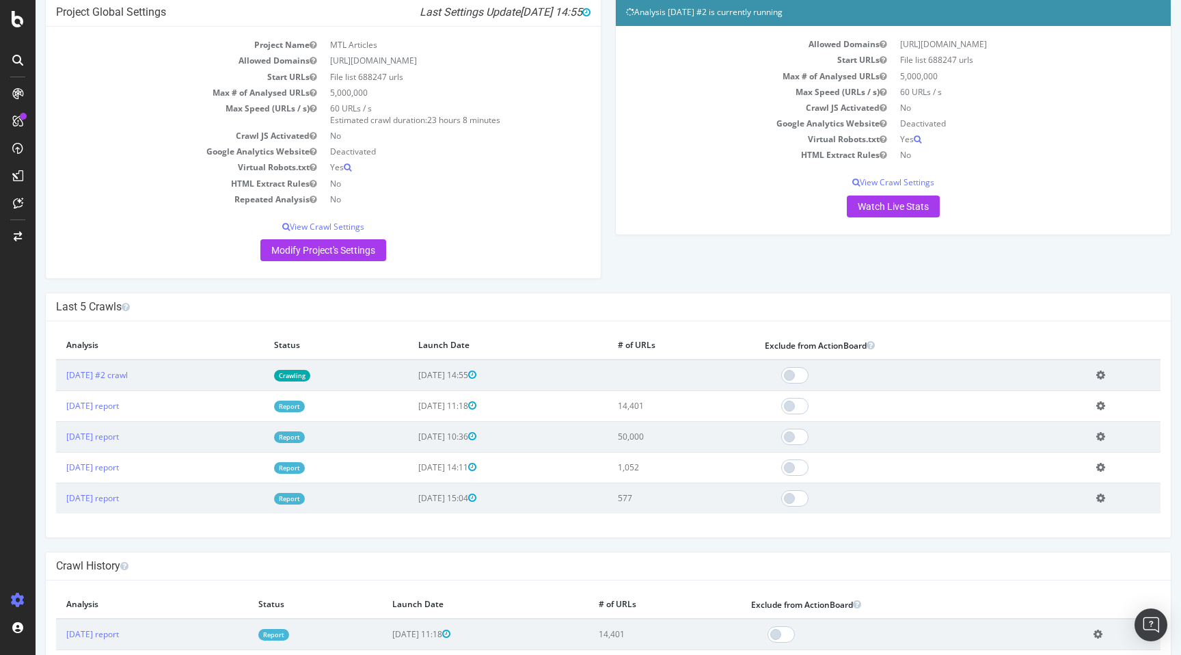
scroll to position [86, 0]
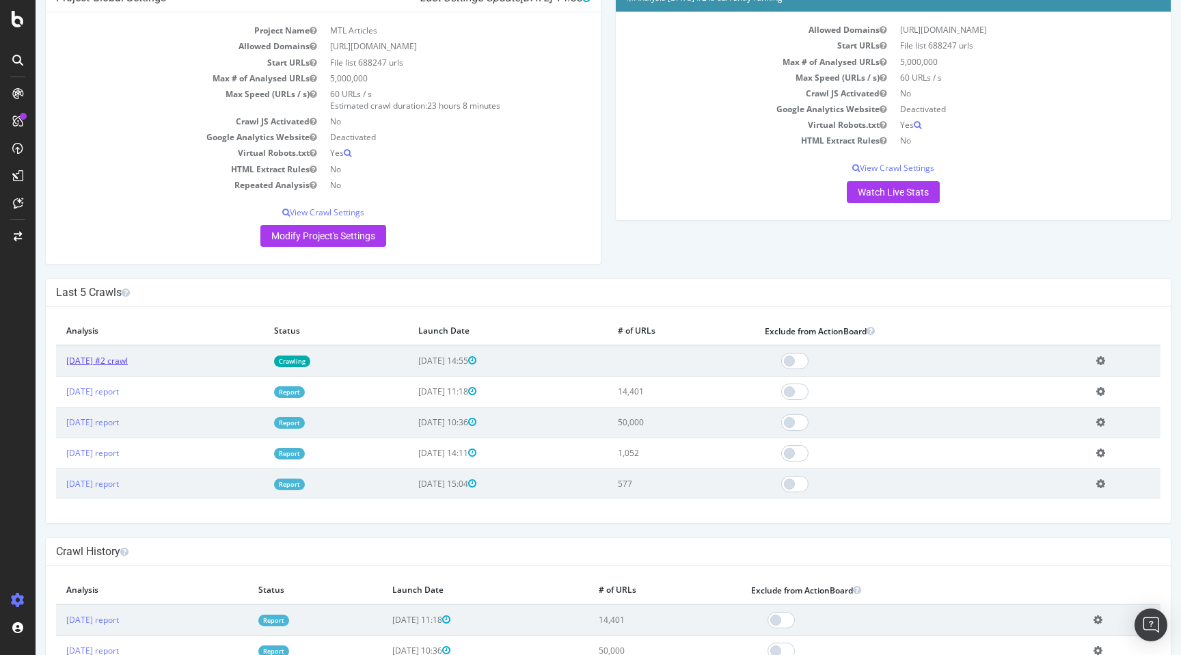
click at [128, 364] on link "[DATE] #2 crawl" at bounding box center [96, 361] width 61 height 12
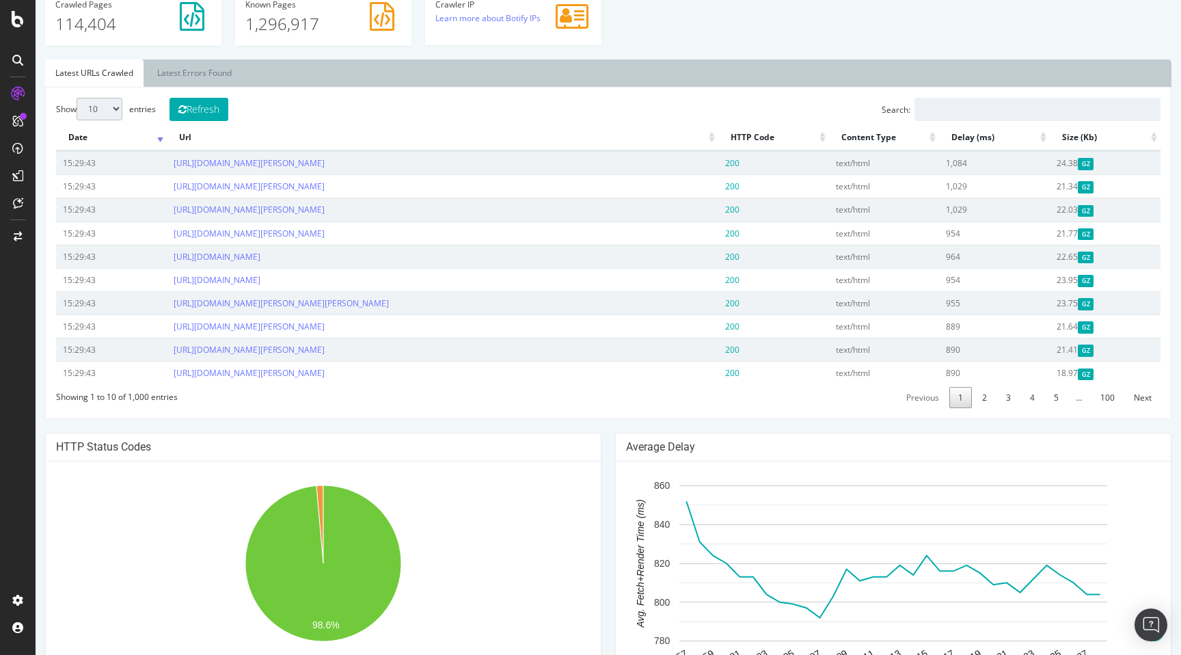
scroll to position [428, 0]
click at [120, 115] on select "10 25 50 100" at bounding box center [100, 110] width 46 height 23
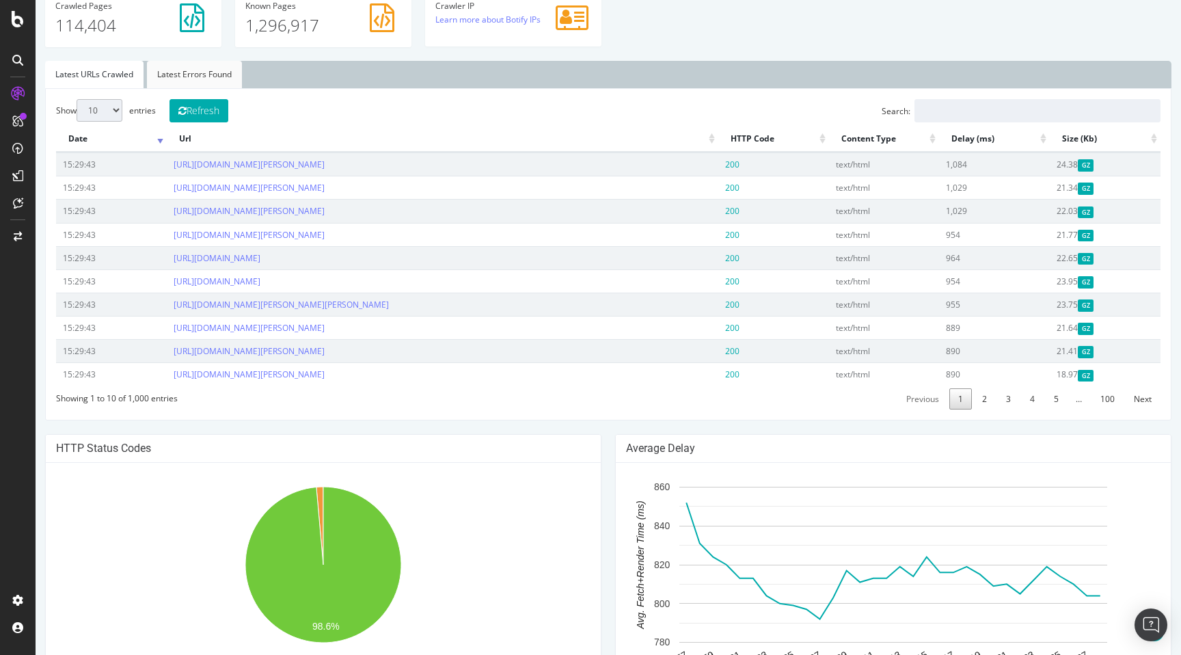
click at [197, 81] on link "Latest Errors Found" at bounding box center [194, 74] width 95 height 27
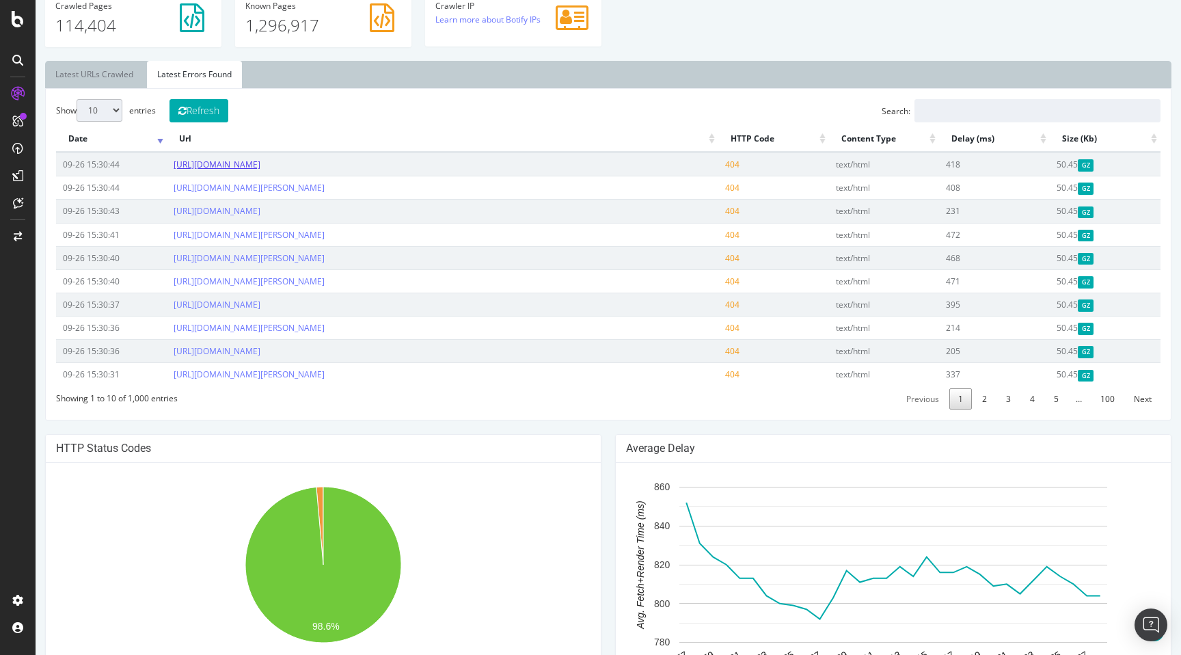
click at [260, 163] on link "[URL][DOMAIN_NAME]" at bounding box center [217, 165] width 87 height 12
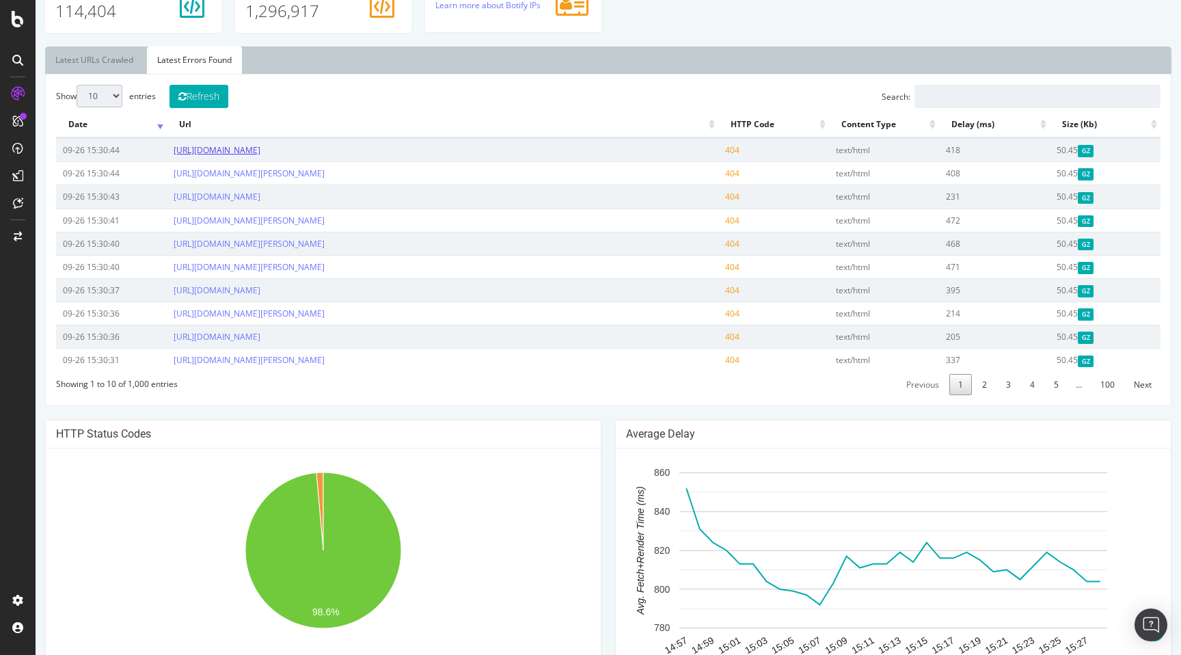
scroll to position [439, 0]
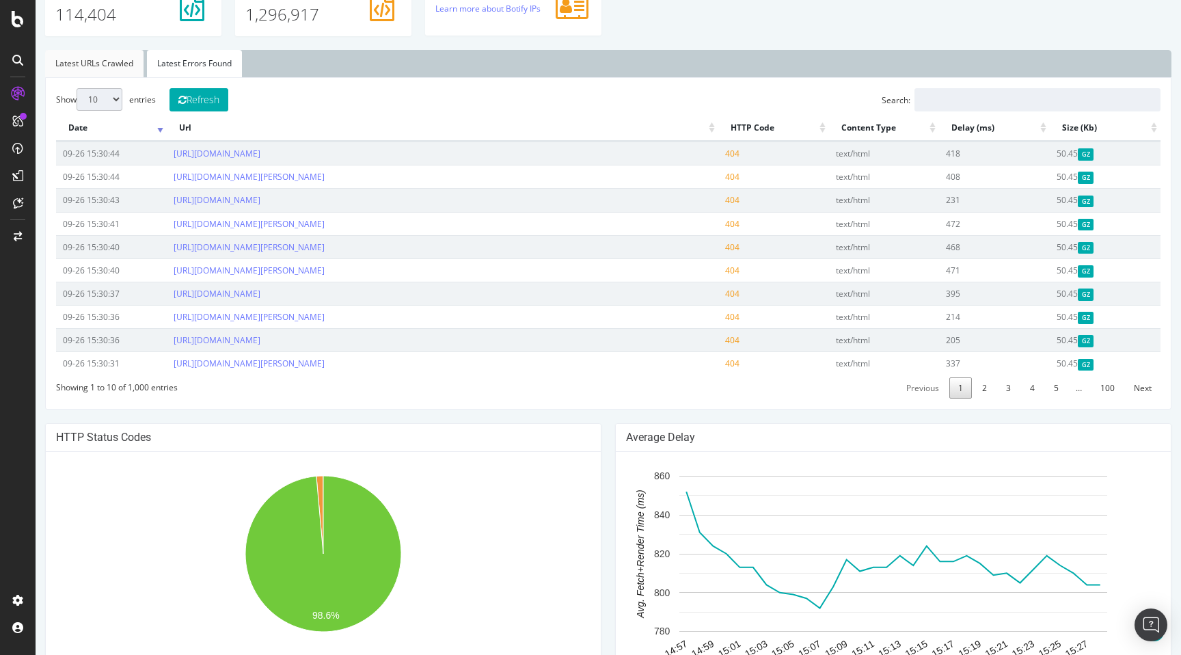
click at [70, 64] on link "Latest URLs Crawled" at bounding box center [94, 63] width 98 height 27
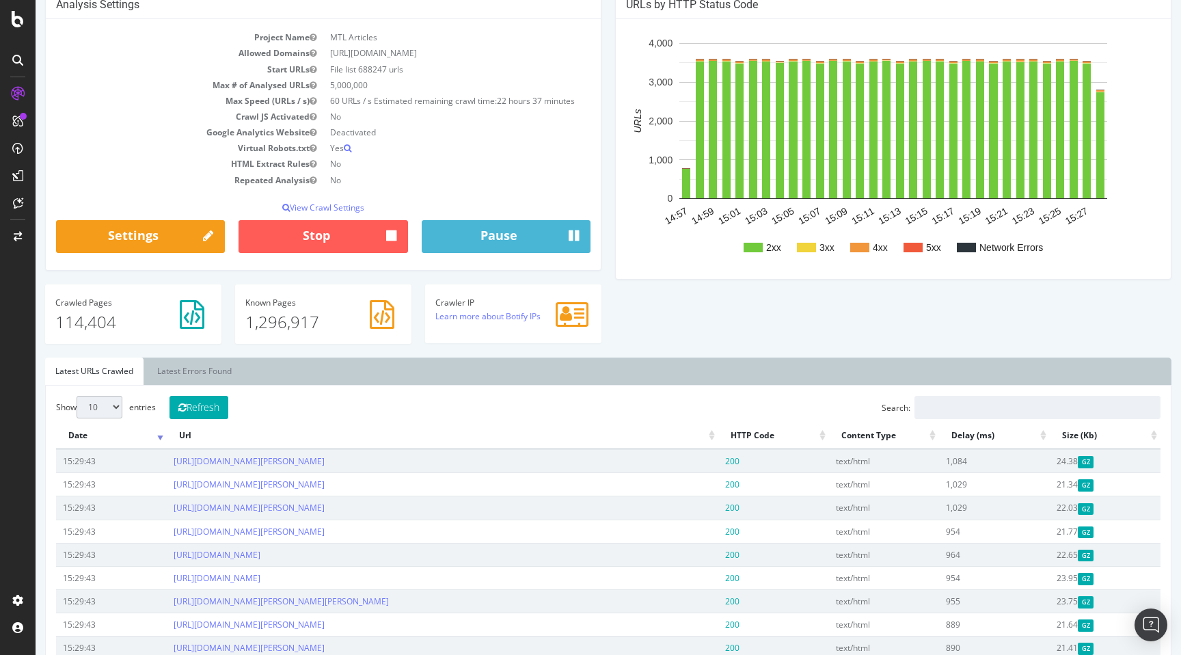
scroll to position [127, 0]
